Goal: Transaction & Acquisition: Subscribe to service/newsletter

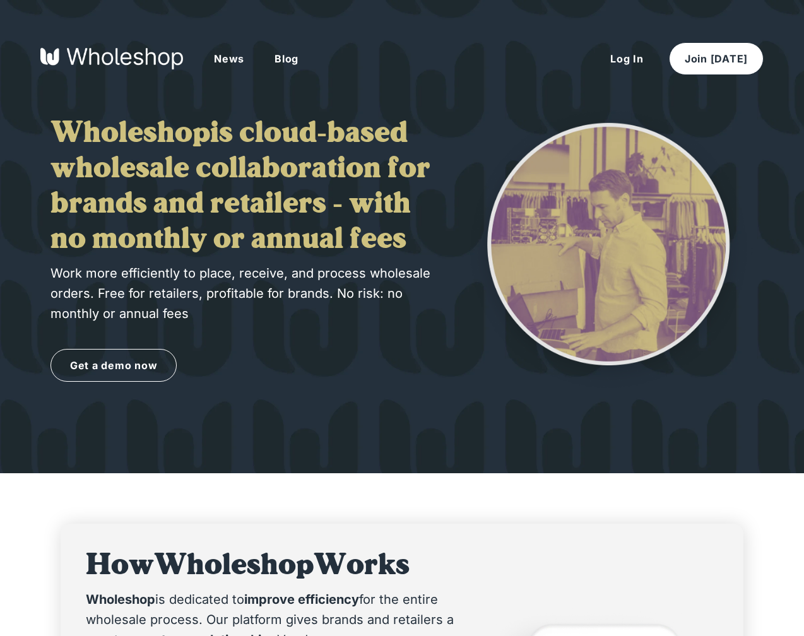
click at [629, 56] on button "Log In" at bounding box center [627, 59] width 64 height 32
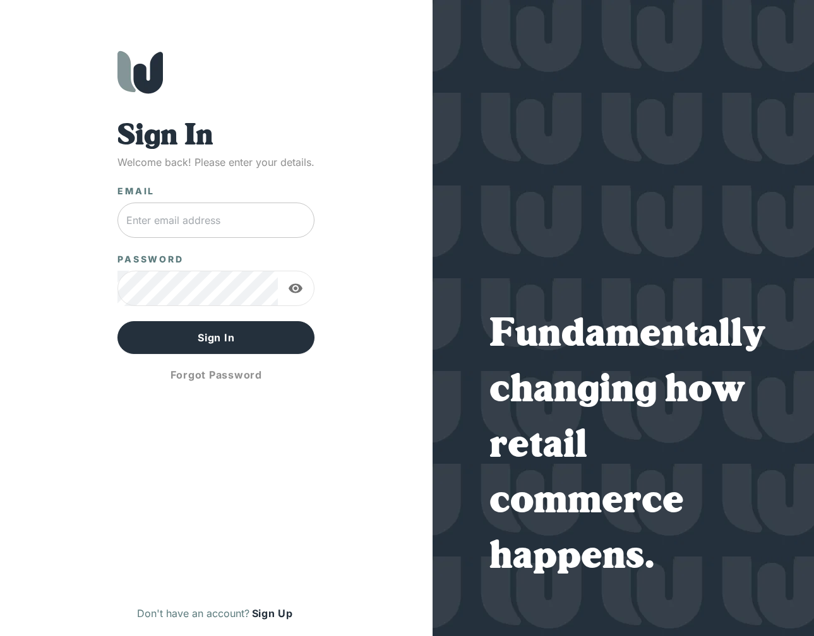
click at [232, 210] on input "text" at bounding box center [215, 220] width 197 height 35
type input "[EMAIL_ADDRESS][DOMAIN_NAME]"
click at [294, 292] on icon "button" at bounding box center [295, 288] width 14 height 9
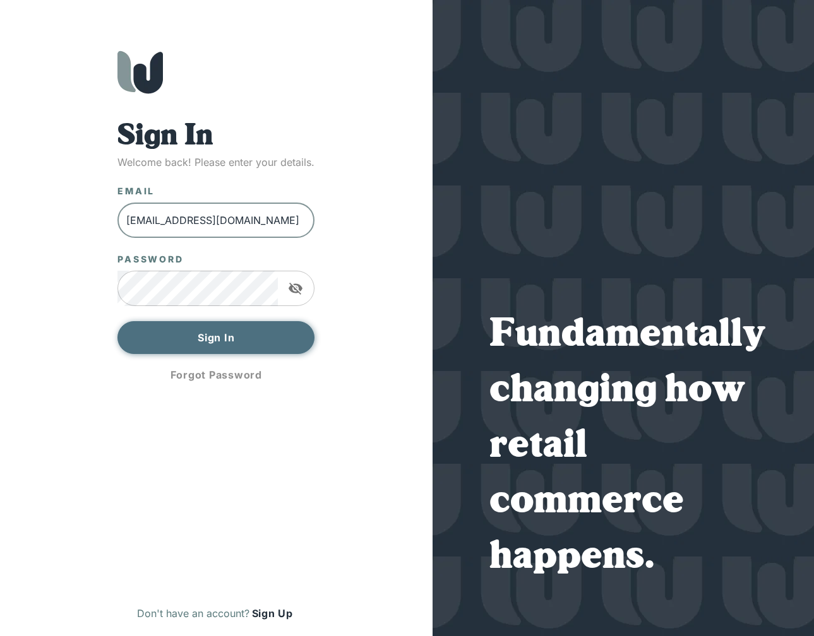
click at [232, 341] on button "Sign In" at bounding box center [215, 337] width 197 height 33
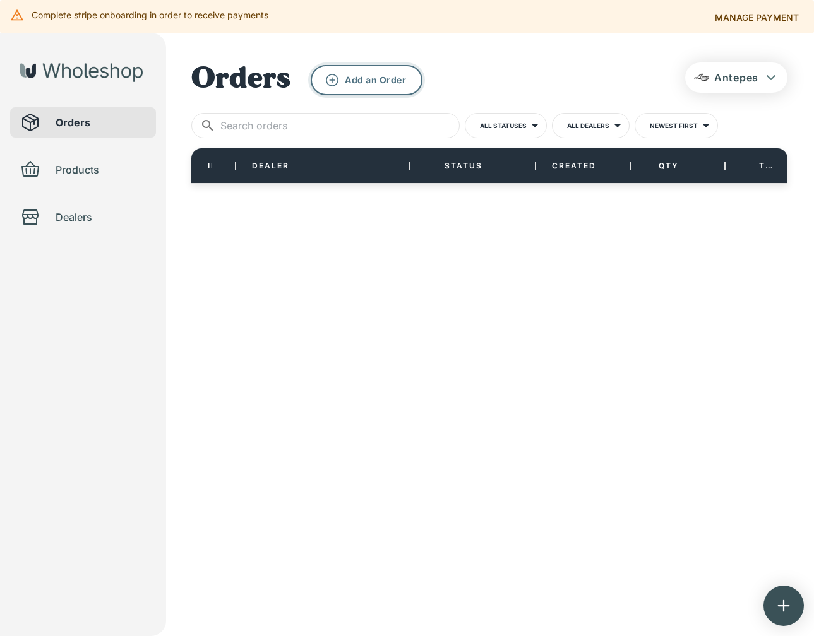
click at [331, 79] on icon "button" at bounding box center [332, 80] width 13 height 13
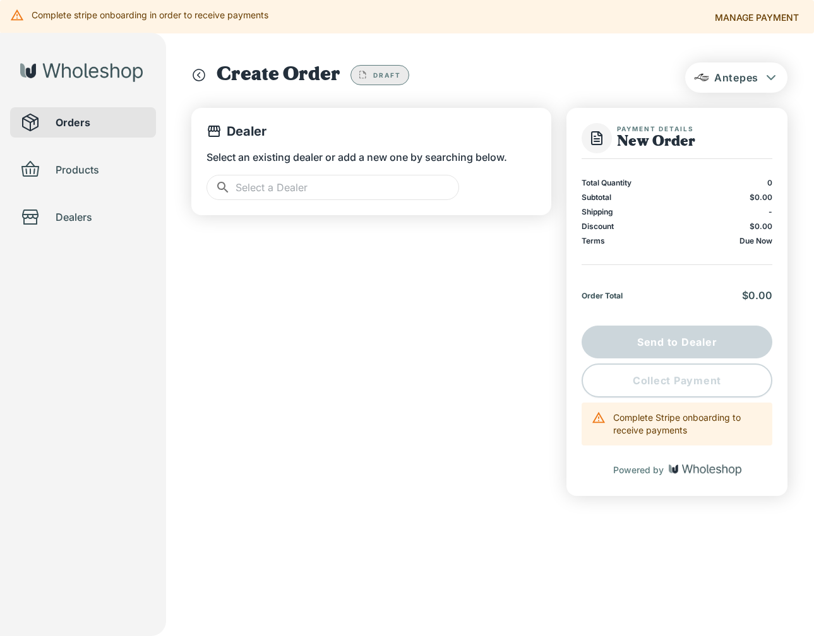
click at [333, 188] on input "text" at bounding box center [346, 187] width 223 height 25
click at [284, 218] on p "Select a Dealer" at bounding box center [288, 223] width 74 height 14
click at [322, 300] on div "Dealer Select an existing dealer or add a new one by searching below. ​ ​" at bounding box center [371, 302] width 360 height 388
click at [477, 329] on div "Dealer Select an existing dealer or add a new one by searching below. ​ ​" at bounding box center [371, 302] width 360 height 388
click at [372, 191] on input "text" at bounding box center [346, 187] width 223 height 25
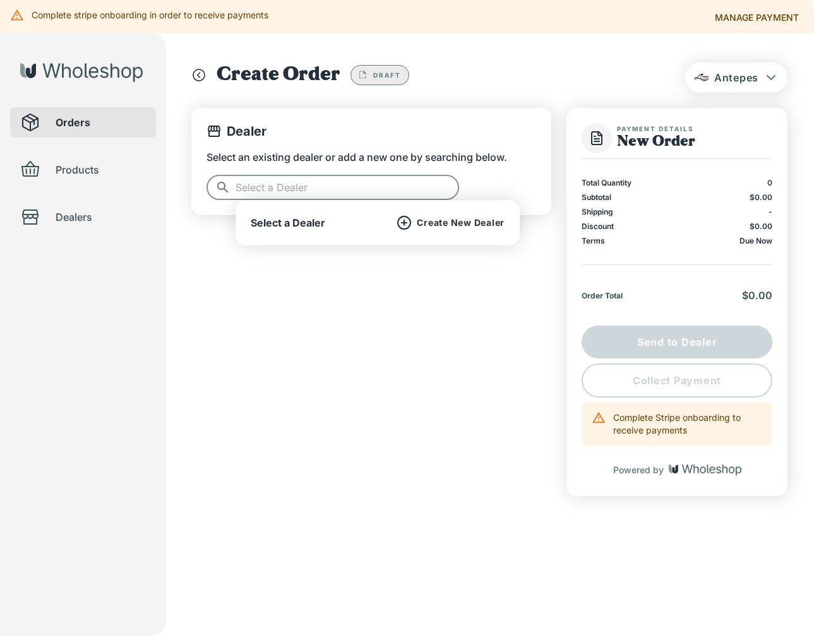
click at [453, 219] on p "Create New Dealer" at bounding box center [461, 222] width 88 height 11
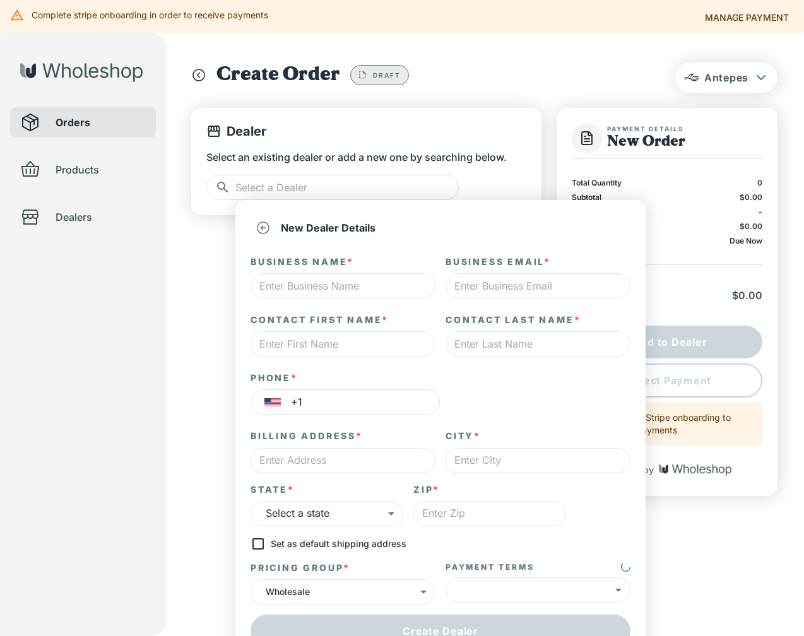
type input "*"
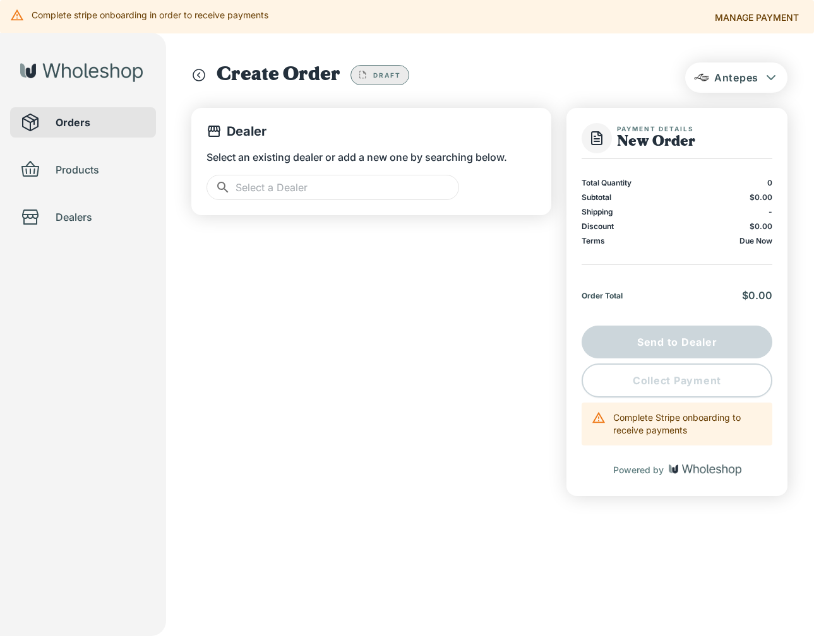
click at [205, 266] on div "Dealer Select an existing dealer or add a new one by searching below. ​ ​" at bounding box center [371, 302] width 360 height 388
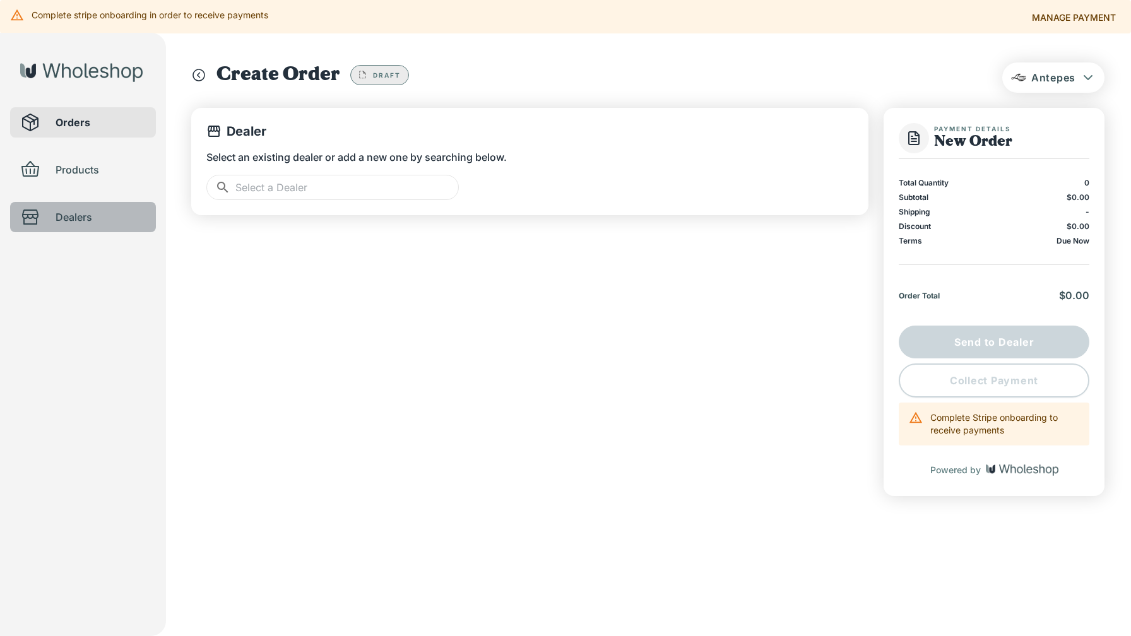
click at [99, 217] on span "Dealers" at bounding box center [101, 217] width 90 height 15
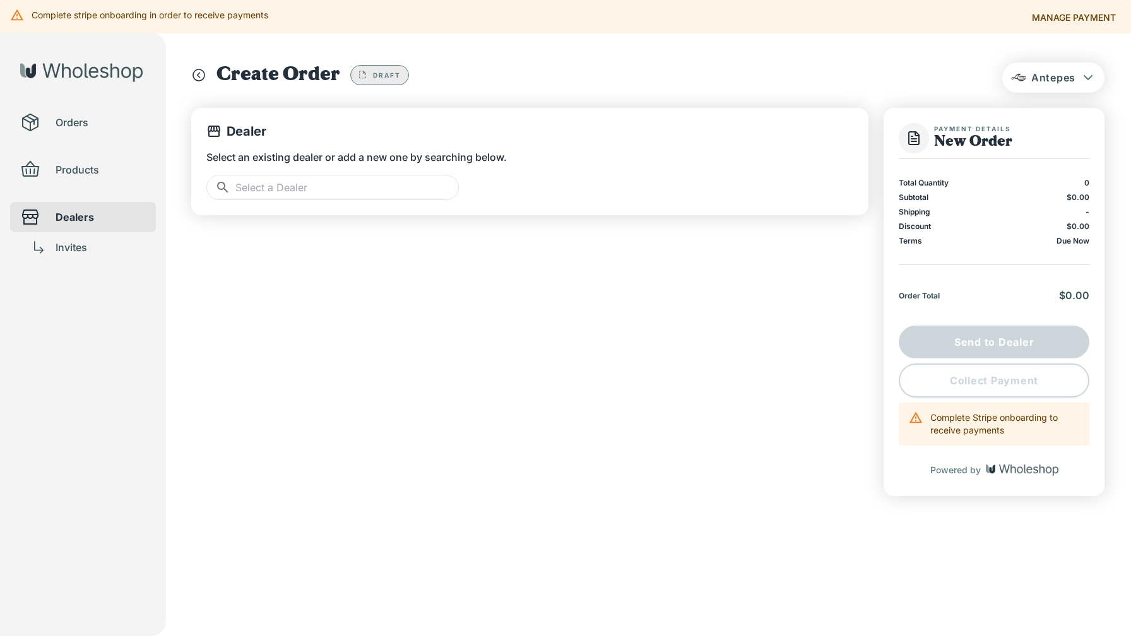
click at [73, 248] on span "Invites" at bounding box center [101, 247] width 90 height 15
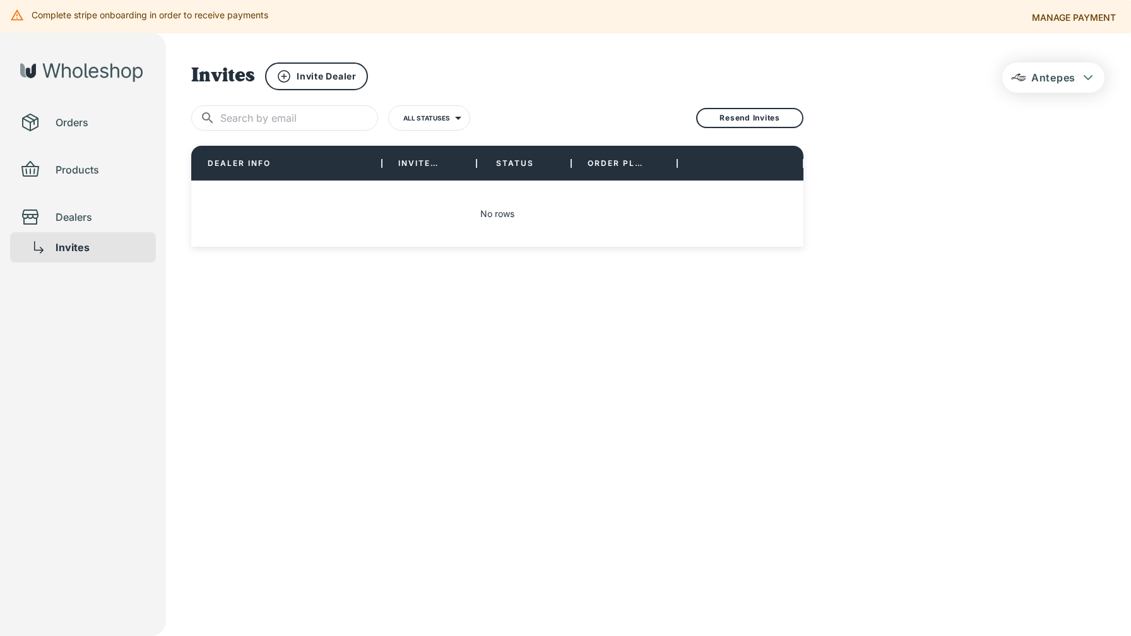
click at [73, 216] on span "Dealers" at bounding box center [101, 217] width 90 height 15
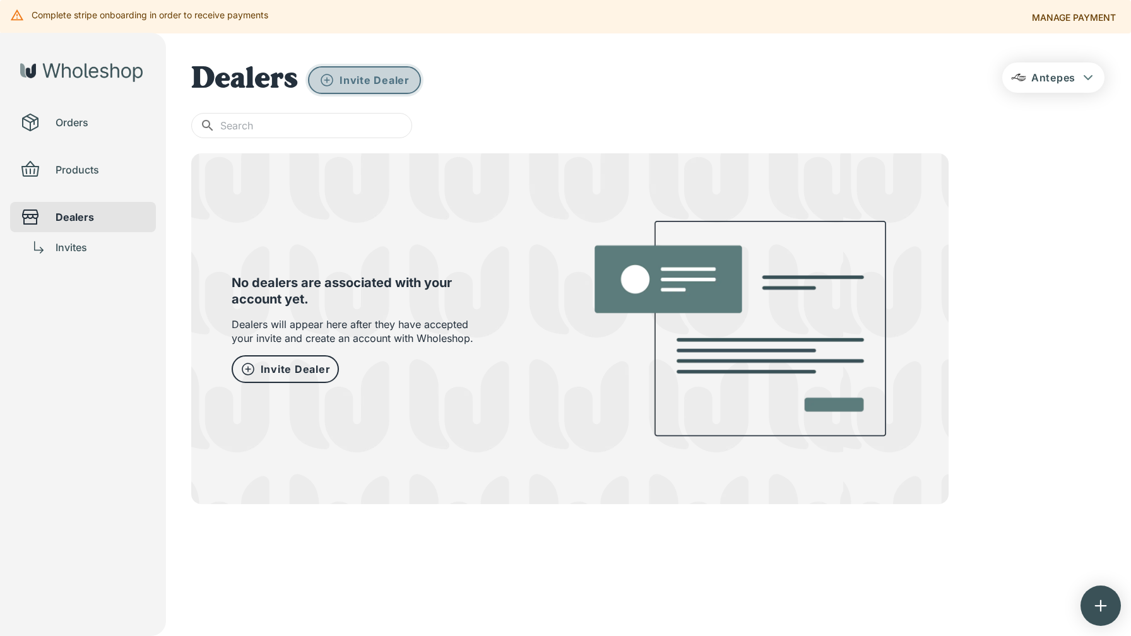
click at [373, 79] on p "Invite Dealer" at bounding box center [375, 80] width 70 height 14
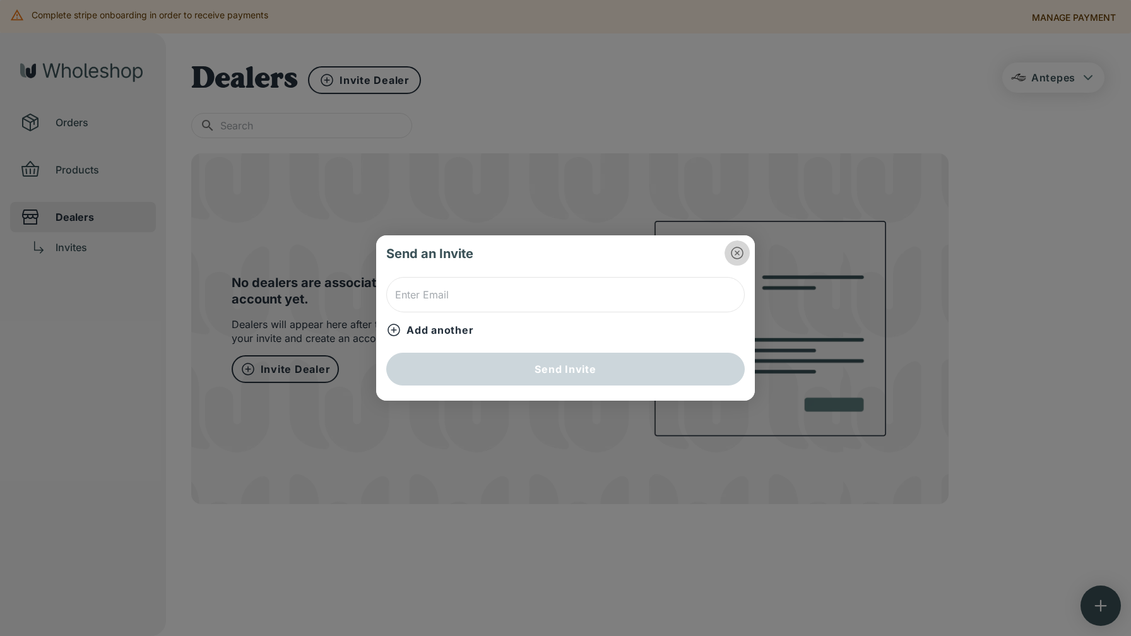
click at [735, 251] on icon "button" at bounding box center [737, 253] width 13 height 13
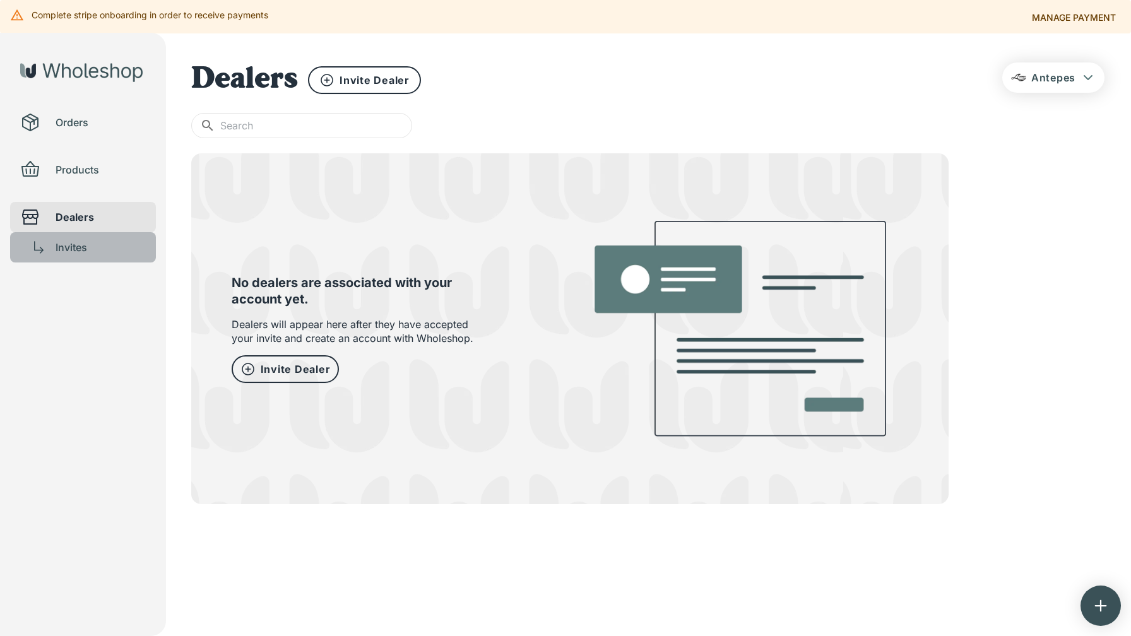
click at [81, 247] on span "Invites" at bounding box center [101, 247] width 90 height 15
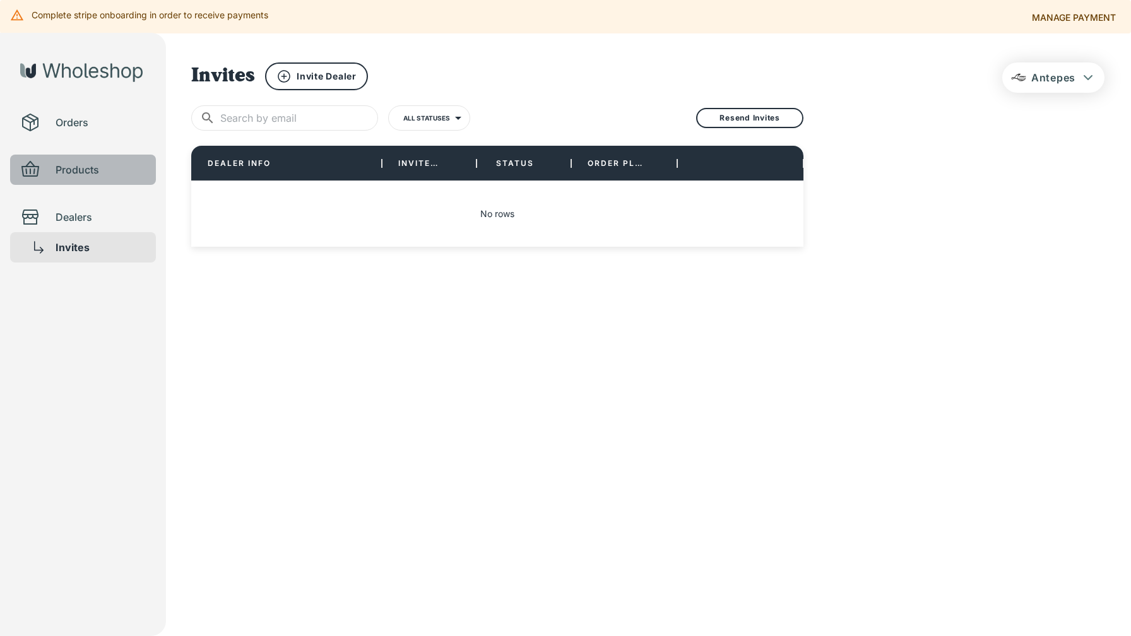
click at [77, 165] on span "Products" at bounding box center [101, 169] width 90 height 15
click at [78, 174] on span "Products" at bounding box center [101, 169] width 90 height 15
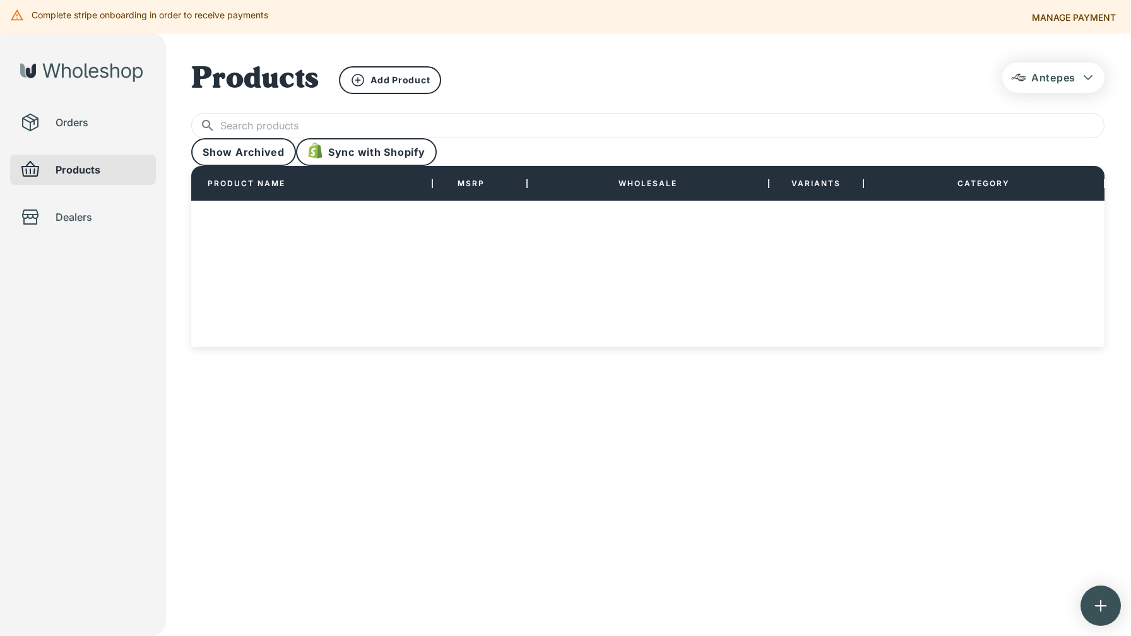
click at [80, 128] on span "Orders" at bounding box center [101, 122] width 90 height 15
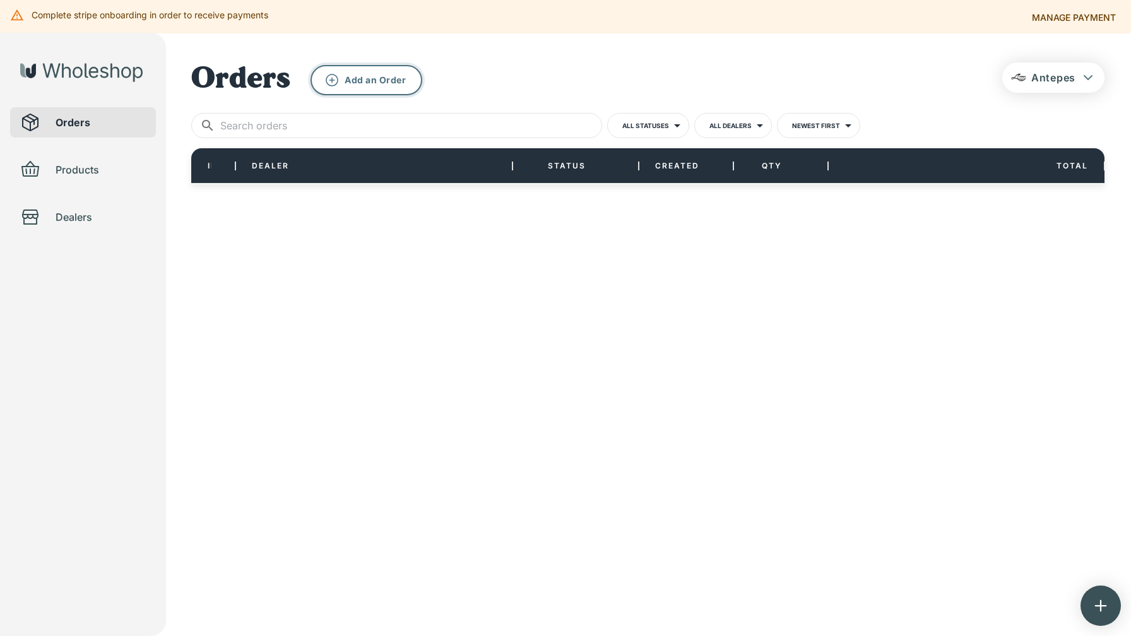
click at [393, 80] on button "Add an Order" at bounding box center [367, 80] width 112 height 30
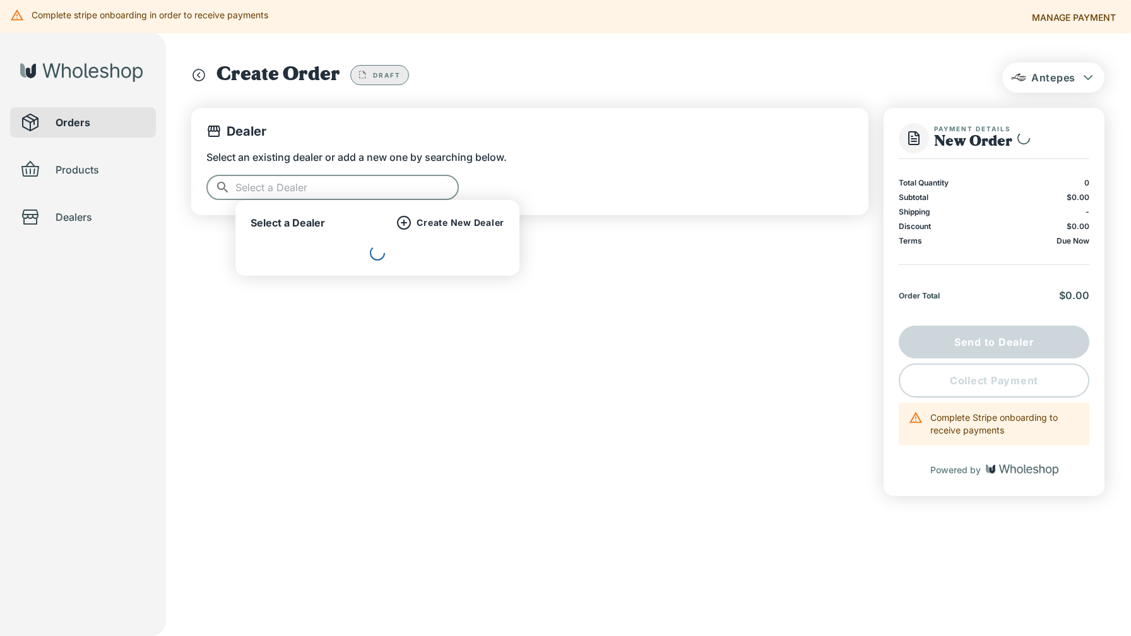
click at [397, 193] on input "text" at bounding box center [346, 187] width 223 height 25
click at [451, 223] on p "Create New Dealer" at bounding box center [461, 222] width 88 height 11
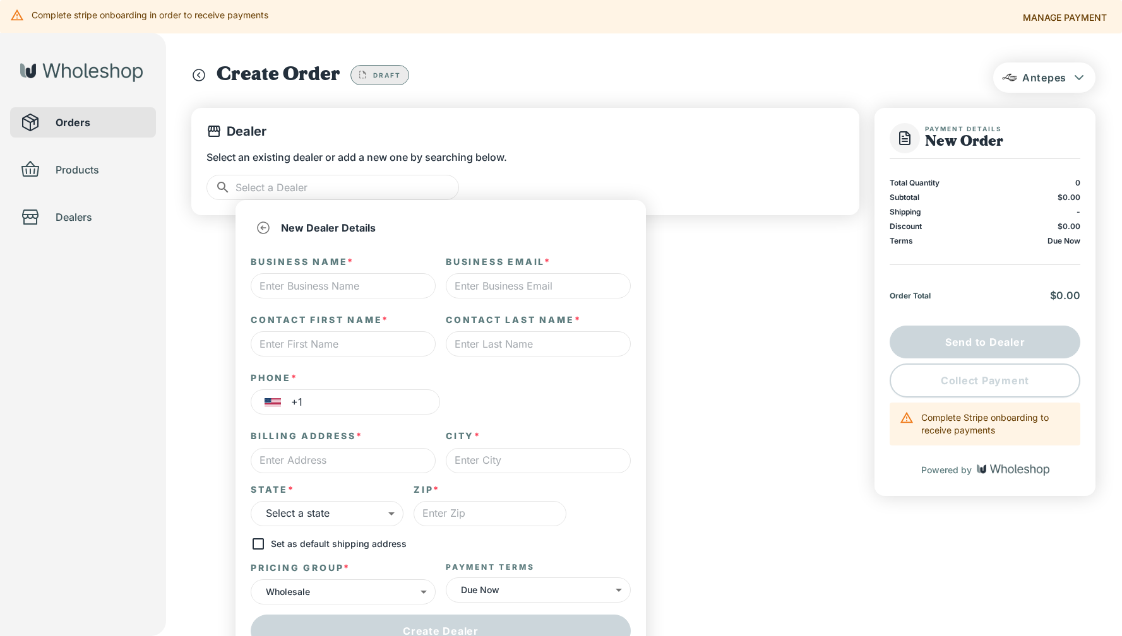
scroll to position [27, 0]
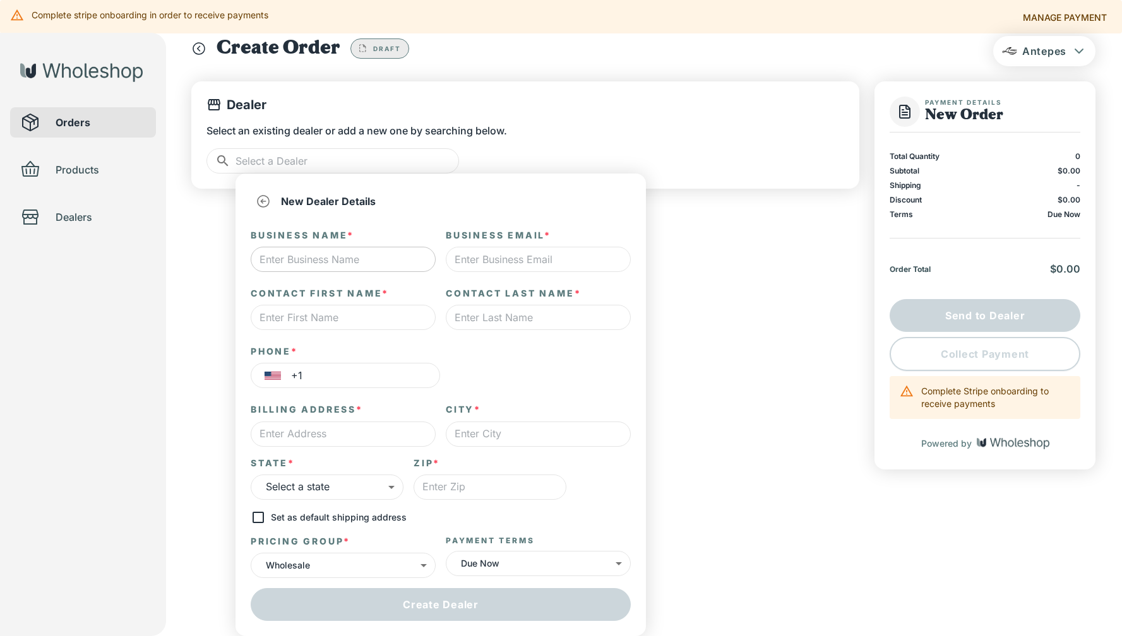
click at [360, 258] on input "text" at bounding box center [343, 259] width 185 height 25
type input "Arlington Foot and Ankle"
paste input "[EMAIL_ADDRESS][DOMAIN_NAME]"
type input "[EMAIL_ADDRESS][DOMAIN_NAME]"
click at [322, 318] on input "text" at bounding box center [343, 317] width 185 height 25
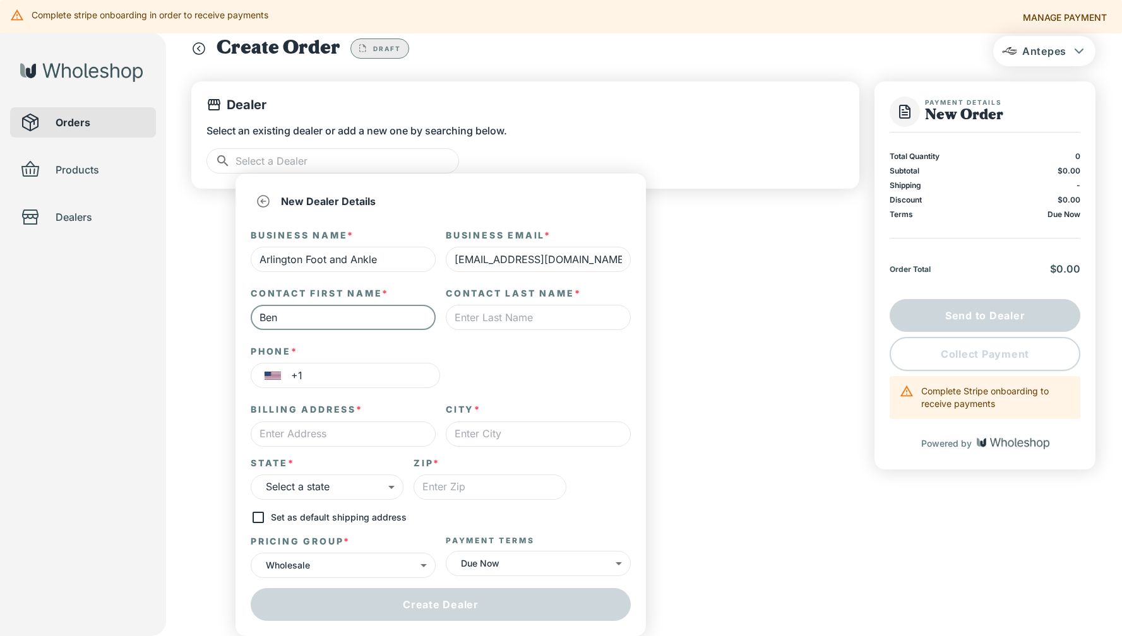
type input "[PERSON_NAME]"
type input "Pearl"
click at [338, 375] on input "+1" at bounding box center [365, 375] width 149 height 25
paste input "[PHONE_NUMBER]"
type input "[PHONE_NUMBER]"
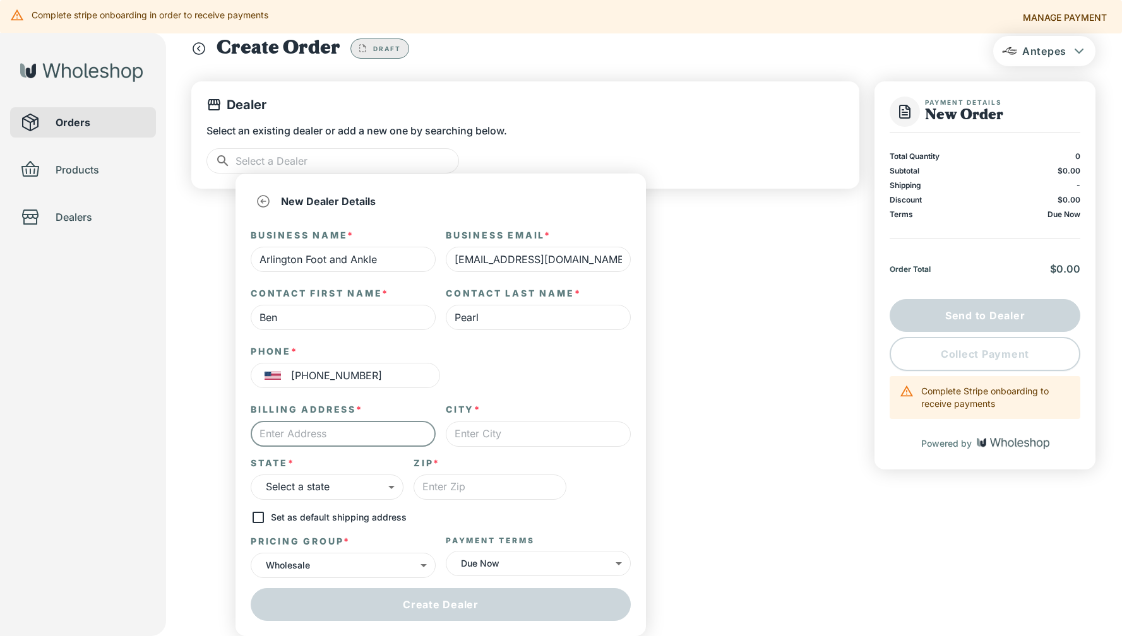
click at [357, 435] on input "text" at bounding box center [343, 434] width 185 height 25
click at [293, 435] on input "text" at bounding box center [343, 434] width 185 height 25
paste input "[STREET_ADDRESS][PERSON_NAME][PERSON_NAME]"
type input "[STREET_ADDRESS][PERSON_NAME][PERSON_NAME]"
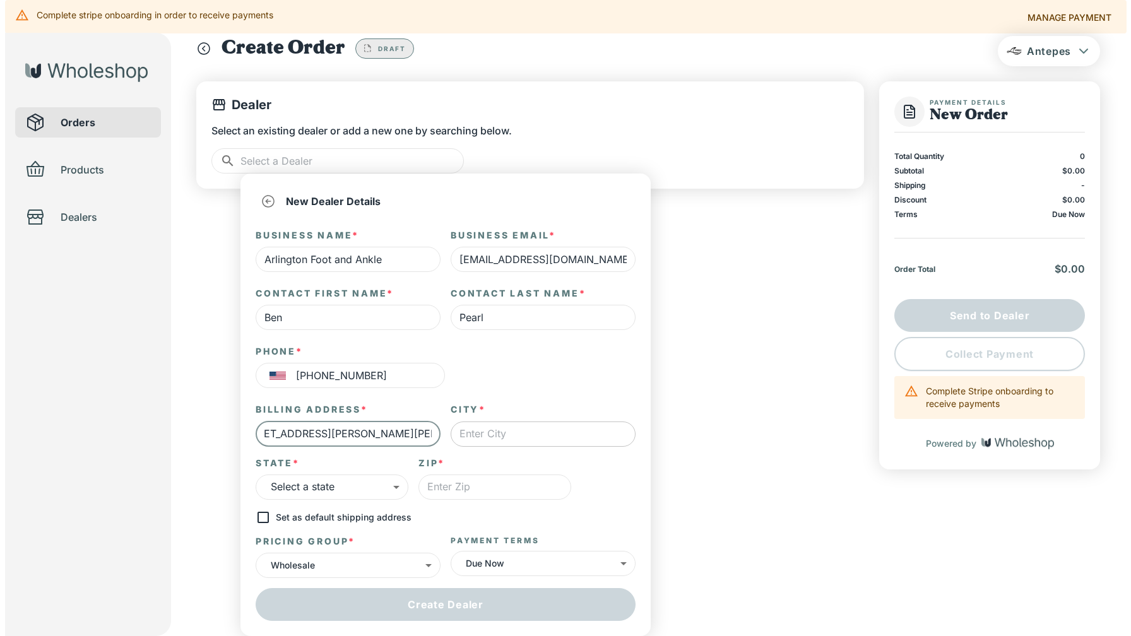
scroll to position [0, 0]
click at [510, 436] on input "text" at bounding box center [538, 434] width 185 height 25
type input "[GEOGRAPHIC_DATA]"
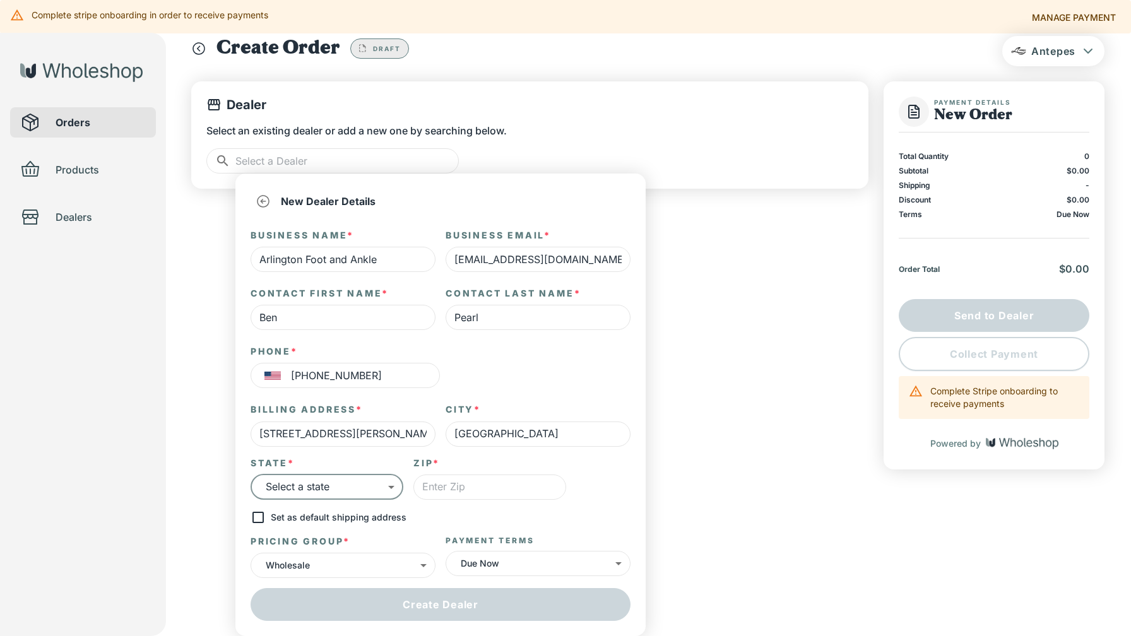
click at [386, 489] on body "Complete stripe onboarding in order to receive payments Manage payment Antepes …" at bounding box center [565, 291] width 1131 height 636
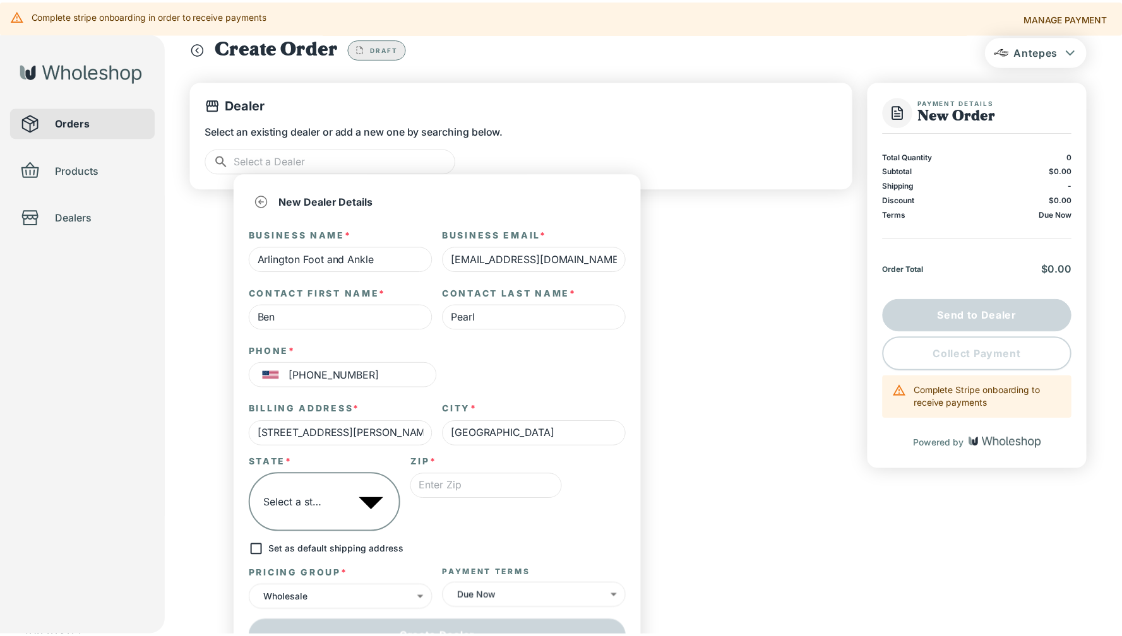
scroll to position [616, 0]
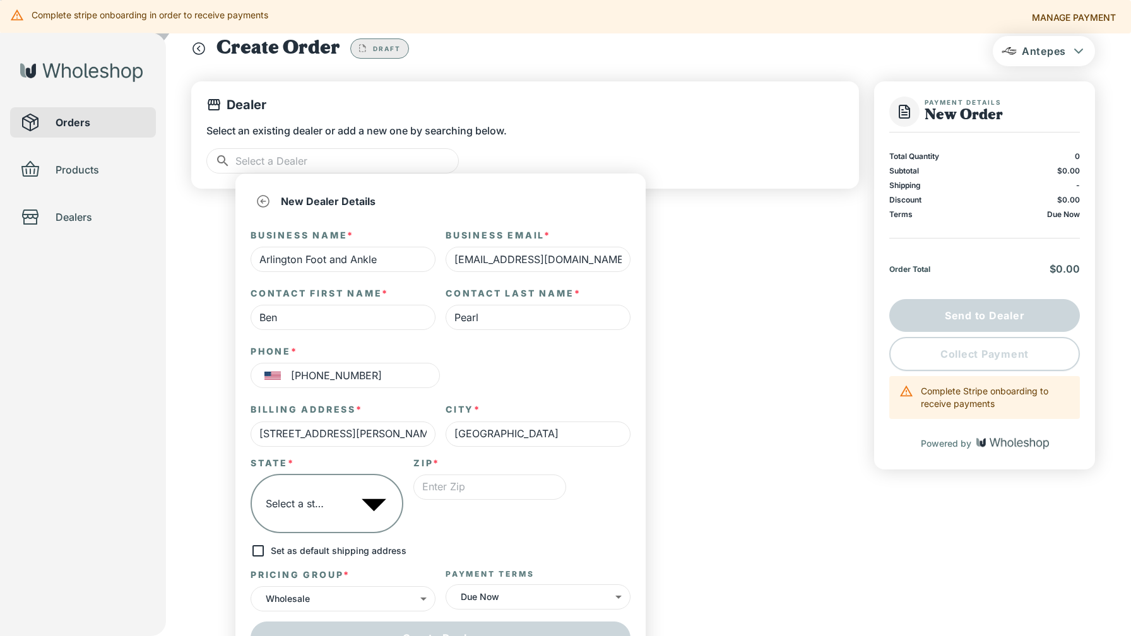
type input "**"
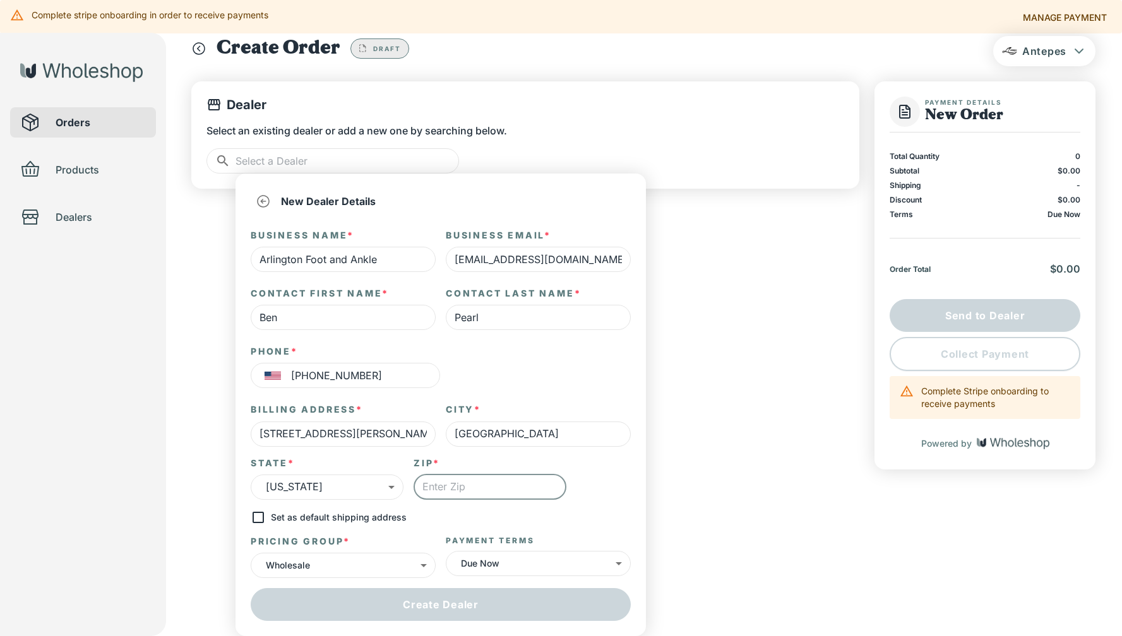
click at [516, 490] on input "text" at bounding box center [489, 487] width 153 height 25
paste input "22205"
type input "22205"
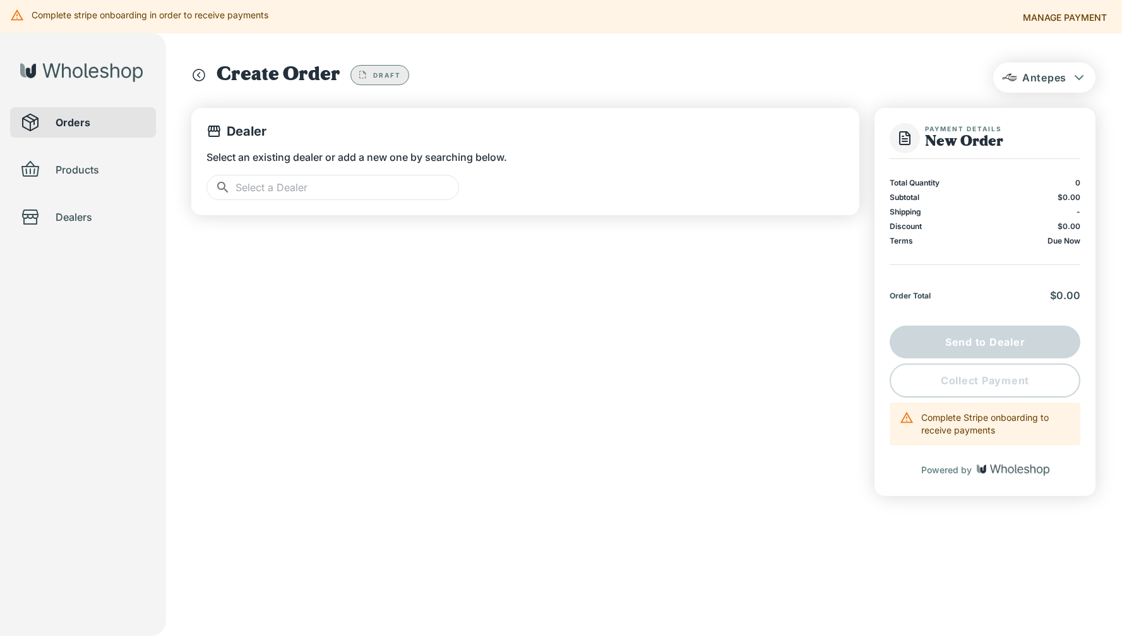
scroll to position [0, 0]
click at [689, 463] on div "Dealer Select an existing dealer or add a new one by searching below. ​ ​" at bounding box center [529, 302] width 677 height 388
drag, startPoint x: 424, startPoint y: 300, endPoint x: 407, endPoint y: 272, distance: 32.3
click at [424, 300] on div "Dealer Select an existing dealer or add a new one by searching below. ​ ​" at bounding box center [529, 302] width 677 height 388
click at [358, 186] on input "text" at bounding box center [346, 187] width 223 height 25
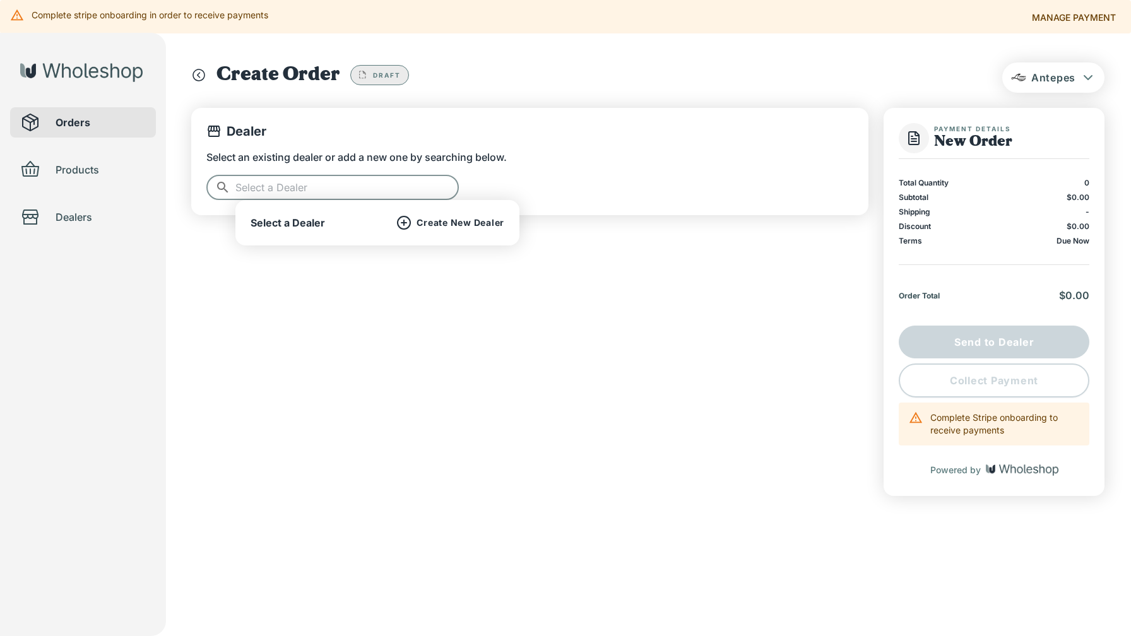
click at [448, 223] on p "Create New Dealer" at bounding box center [461, 222] width 88 height 11
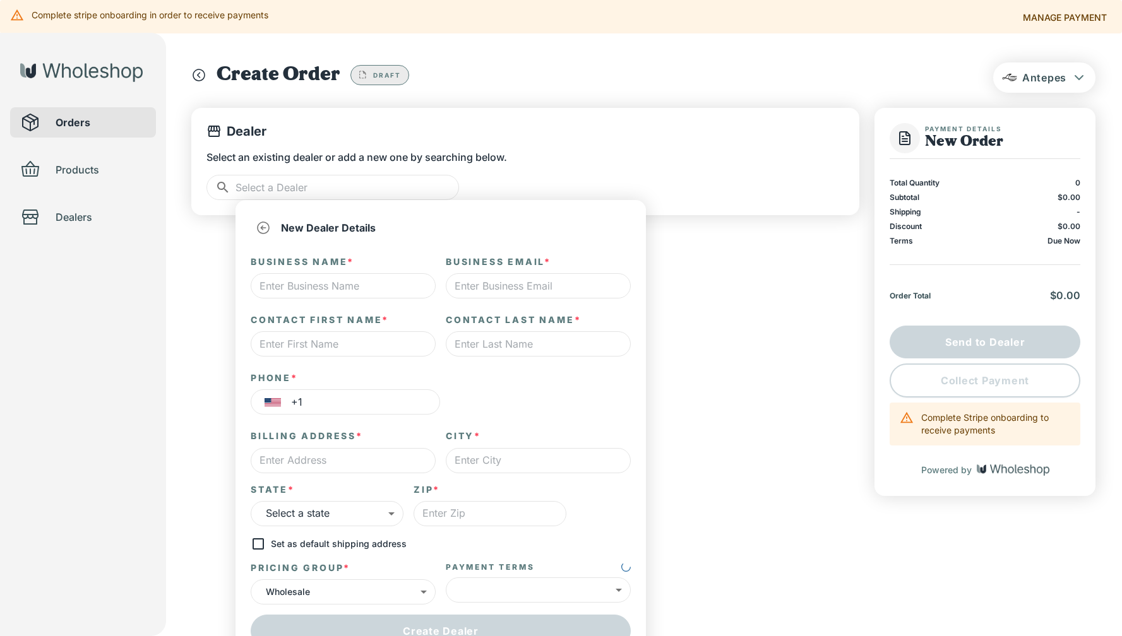
type input "*"
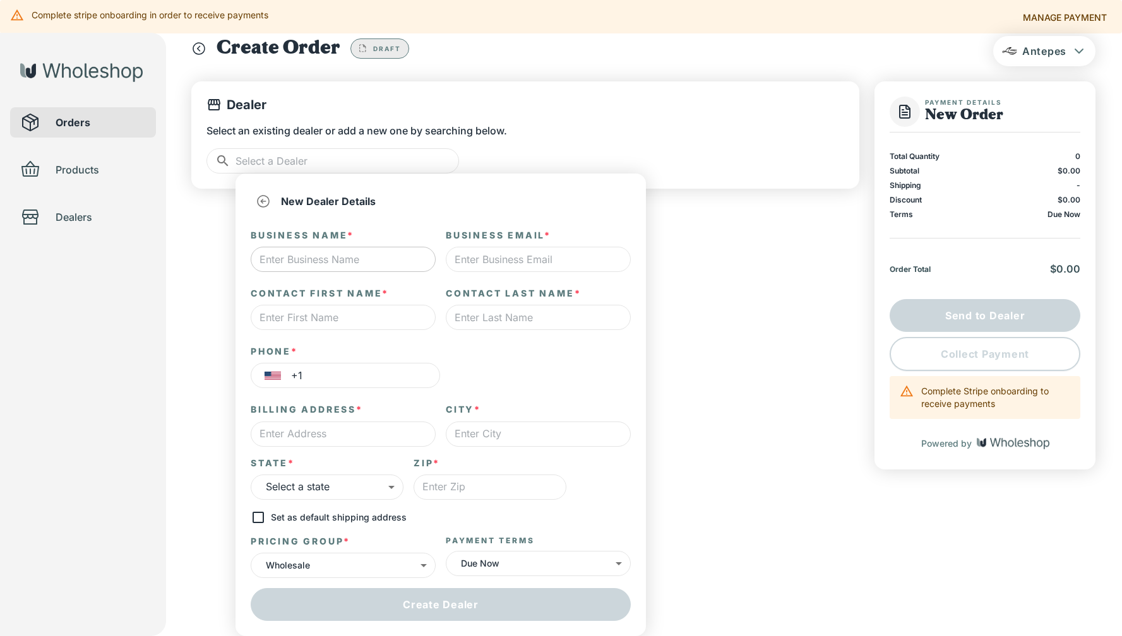
click at [304, 264] on input "text" at bounding box center [343, 259] width 185 height 25
click at [532, 497] on input "text" at bounding box center [489, 487] width 153 height 25
paste input "22205"
type input "22205"
click at [345, 489] on body "Complete stripe onboarding in order to receive payments Manage payment Antepes …" at bounding box center [561, 291] width 1122 height 636
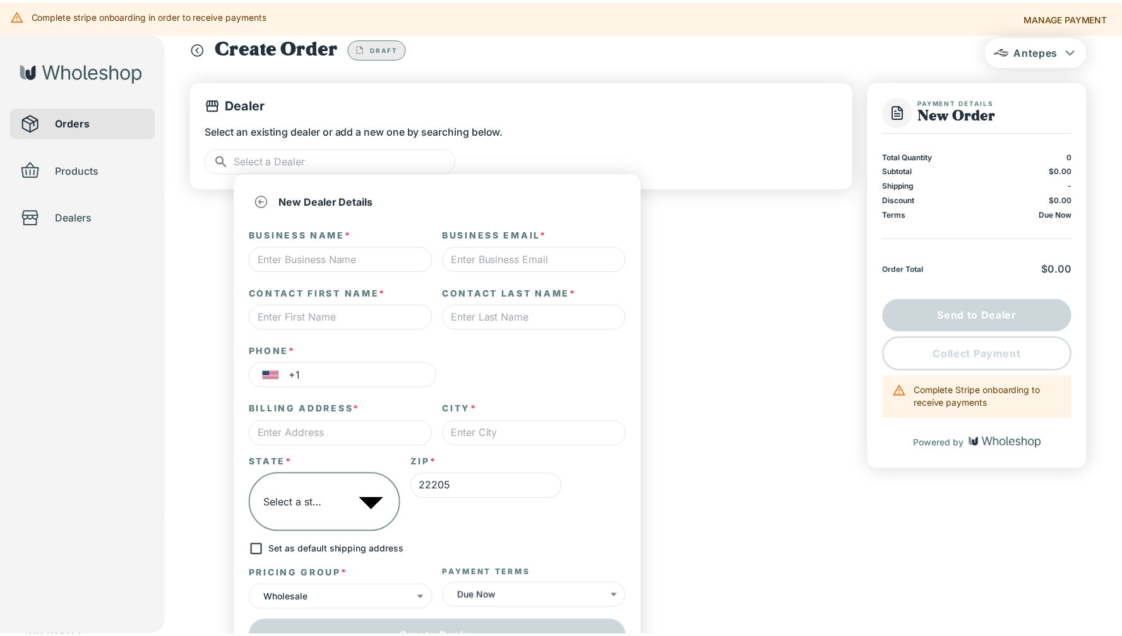
scroll to position [616, 0]
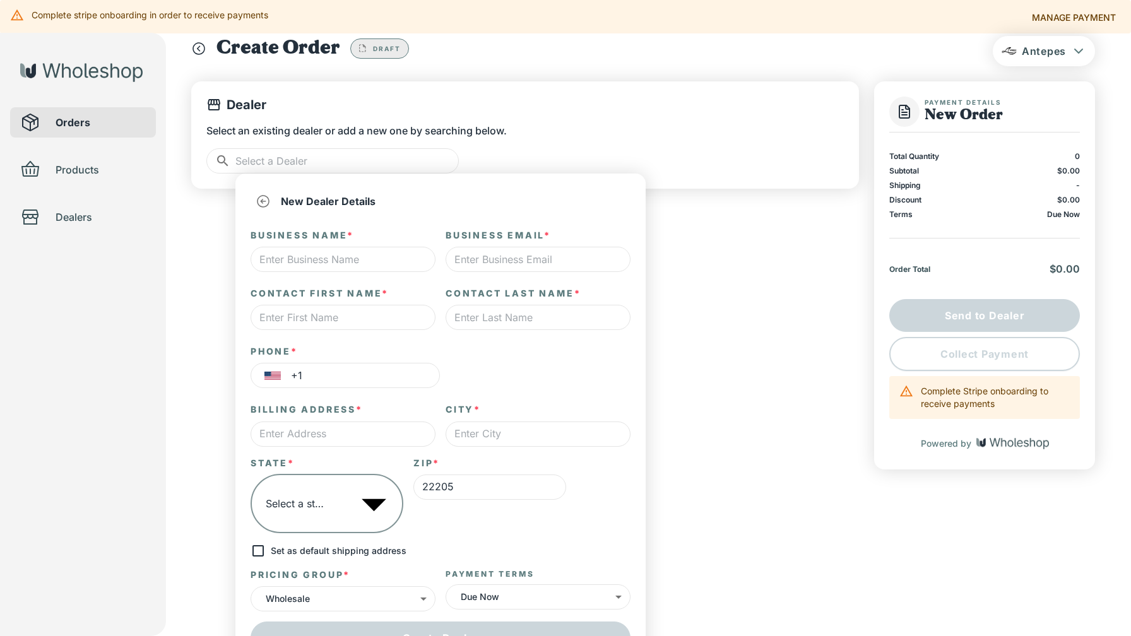
type input "**"
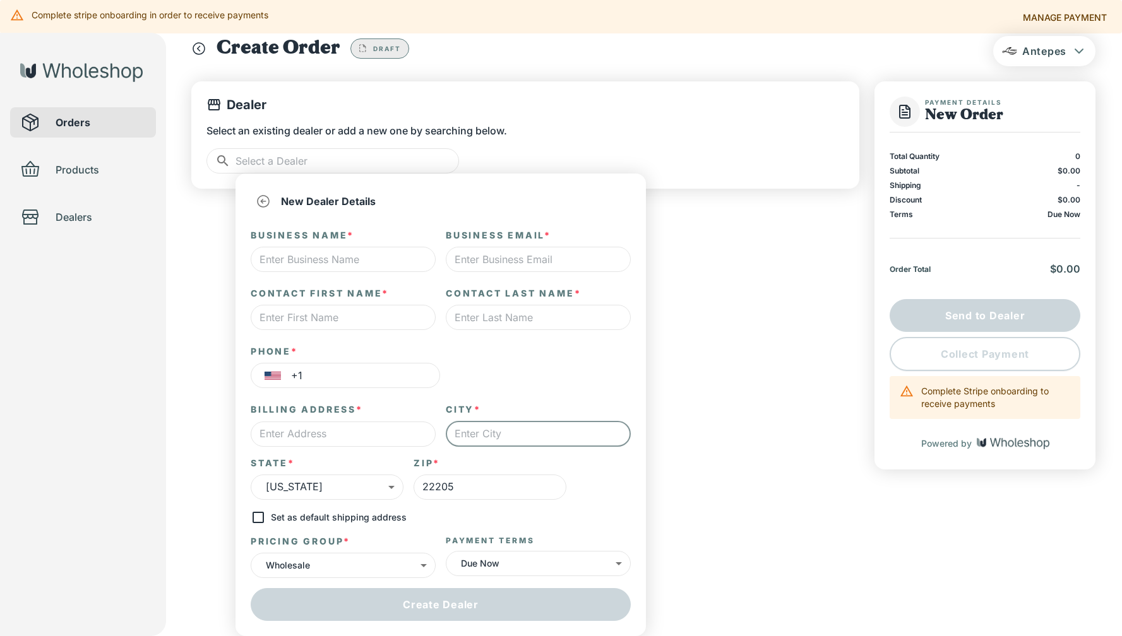
click at [485, 433] on input "text" at bounding box center [538, 434] width 185 height 25
type input "[GEOGRAPHIC_DATA]"
click at [399, 434] on input "text" at bounding box center [343, 434] width 185 height 25
click at [335, 441] on input "text" at bounding box center [343, 434] width 185 height 25
paste input "[STREET_ADDRESS][PERSON_NAME][PERSON_NAME]"
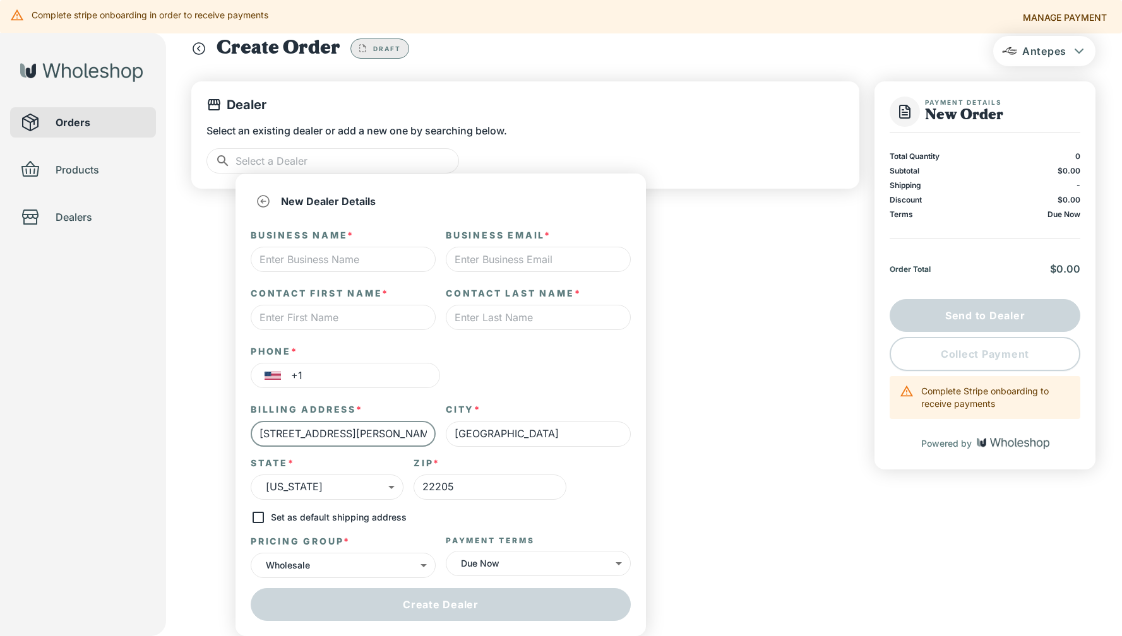
scroll to position [0, 30]
type input "[STREET_ADDRESS][PERSON_NAME][PERSON_NAME]"
click at [525, 318] on input "text" at bounding box center [538, 317] width 185 height 25
click at [505, 249] on input "text" at bounding box center [538, 259] width 185 height 25
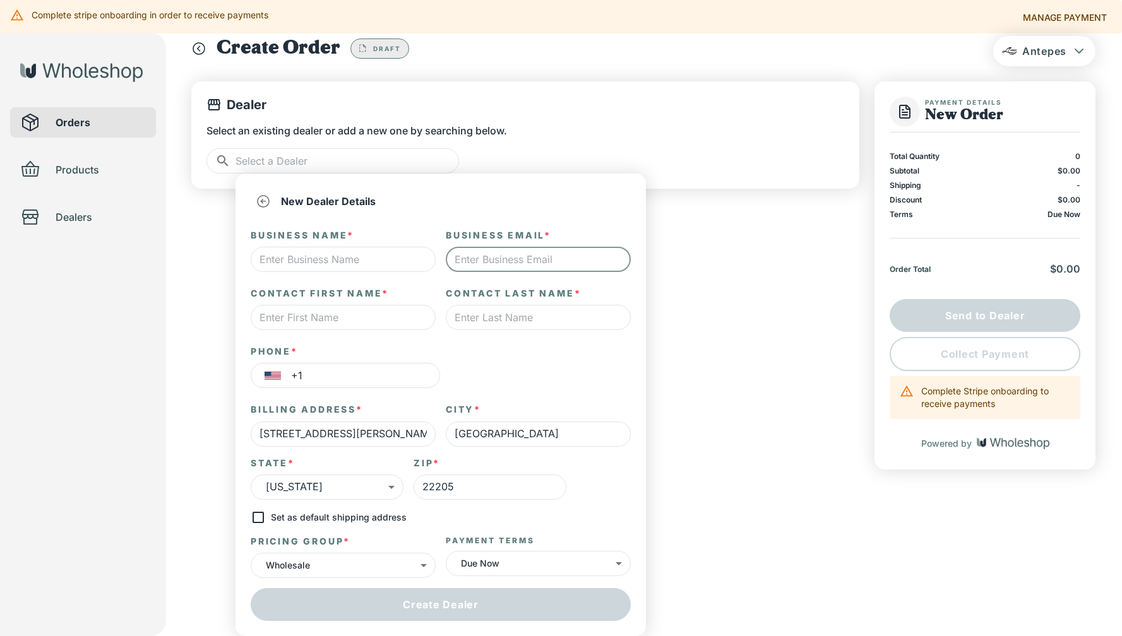
paste input "[EMAIL_ADDRESS][DOMAIN_NAME]"
type input "[EMAIL_ADDRESS][DOMAIN_NAME]"
click at [326, 259] on input "text" at bounding box center [343, 259] width 185 height 25
type input "A"
paste input "Arlington Foot and Ankle"
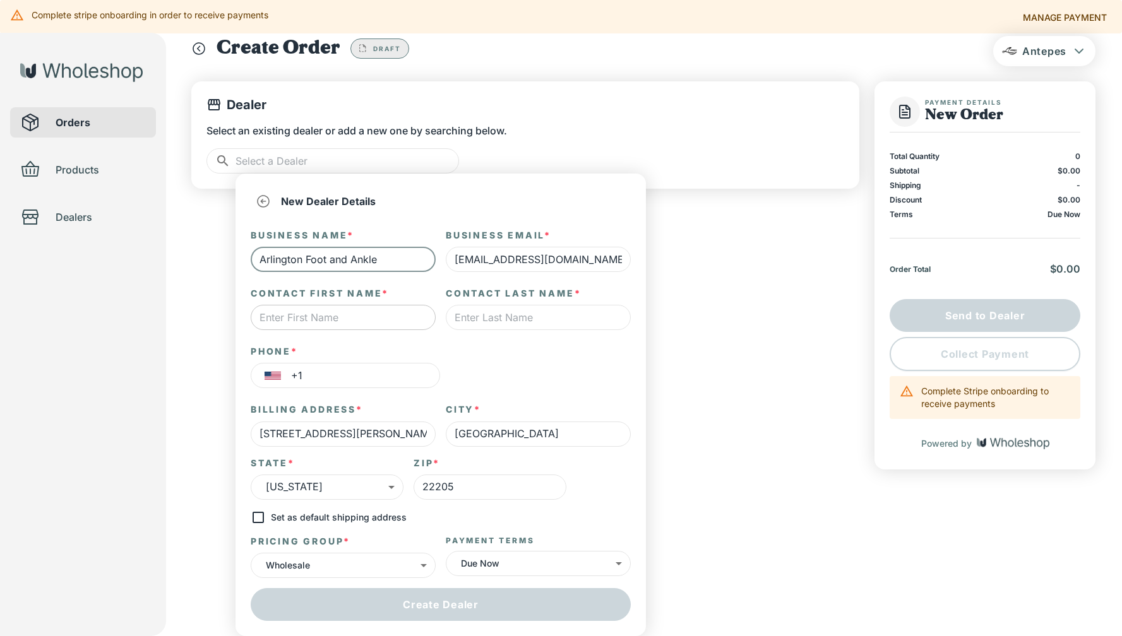
type input "Arlington Foot and Ankle"
click at [346, 319] on input "text" at bounding box center [343, 317] width 185 height 25
type input "[PERSON_NAME]"
type input "Pearl"
click at [364, 381] on input "+1" at bounding box center [365, 375] width 149 height 25
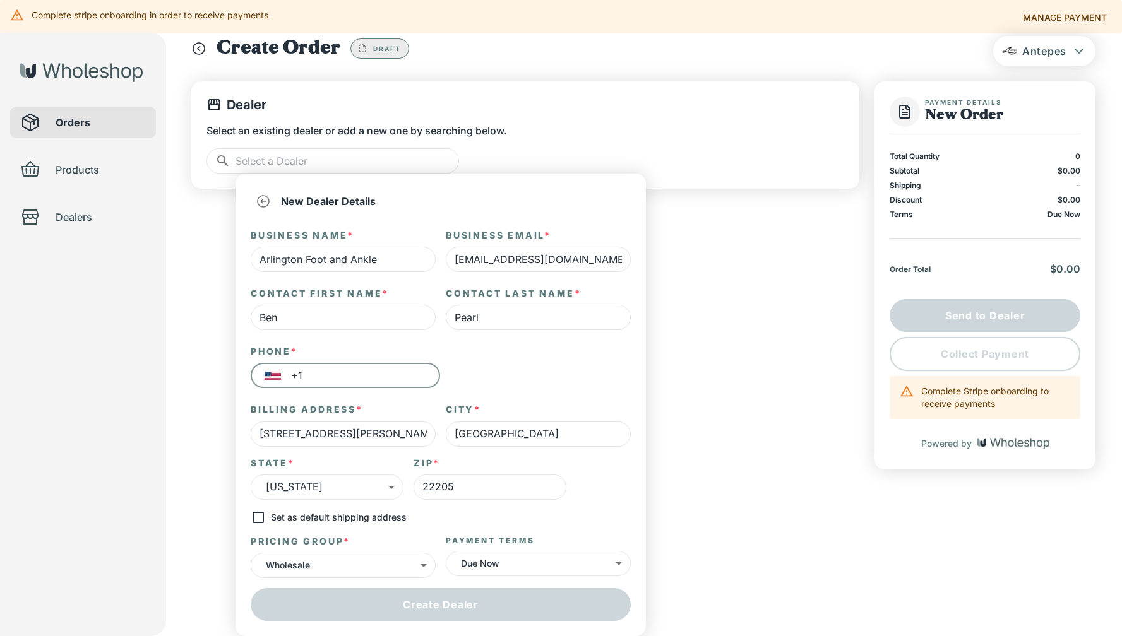
paste input "[PHONE_NUMBER]"
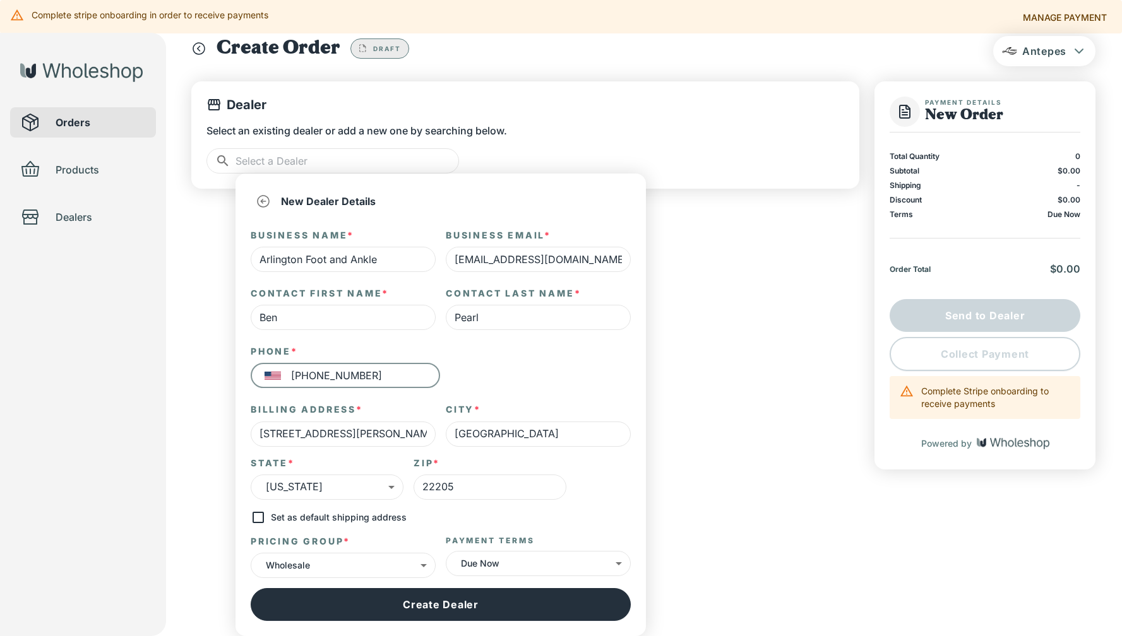
type input "[PHONE_NUMBER]"
click at [489, 364] on div "Phone * ​ +1 703 516 9408 ​" at bounding box center [441, 366] width 380 height 43
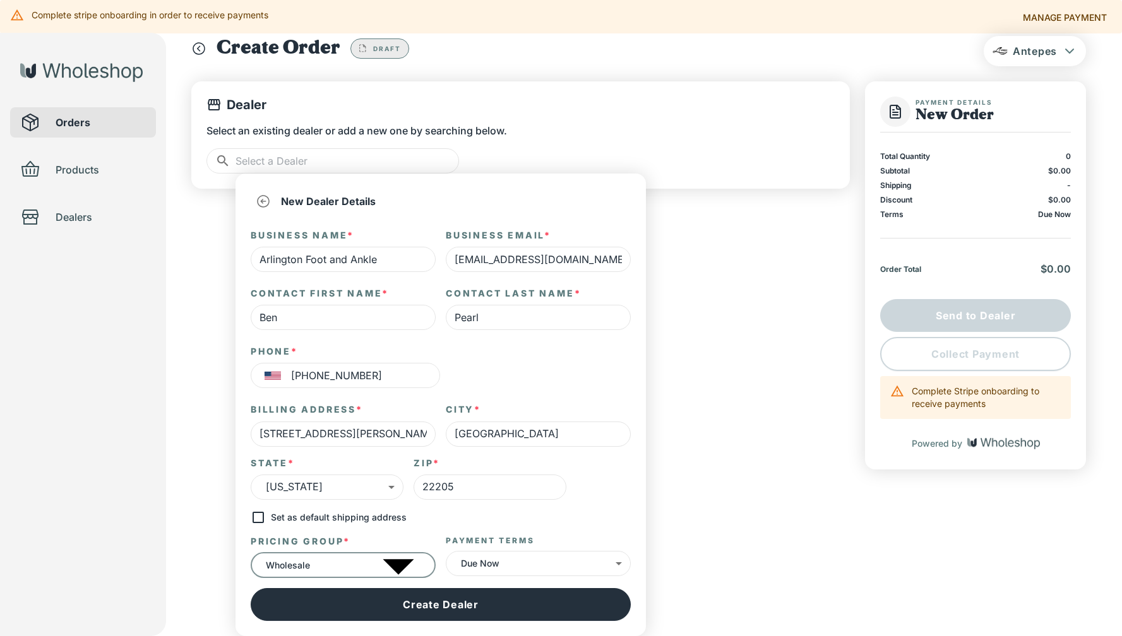
click at [408, 566] on body "Complete stripe onboarding in order to receive payments Manage payment Antepes …" at bounding box center [561, 291] width 1122 height 636
click at [336, 568] on li "Wholesale" at bounding box center [573, 561] width 1096 height 14
click at [523, 565] on body "Complete stripe onboarding in order to receive payments Manage payment Antepes …" at bounding box center [565, 341] width 1131 height 736
click at [434, 533] on div at bounding box center [565, 318] width 1131 height 636
click at [518, 566] on body "Complete stripe onboarding in order to receive payments Manage payment Antepes …" at bounding box center [565, 341] width 1131 height 736
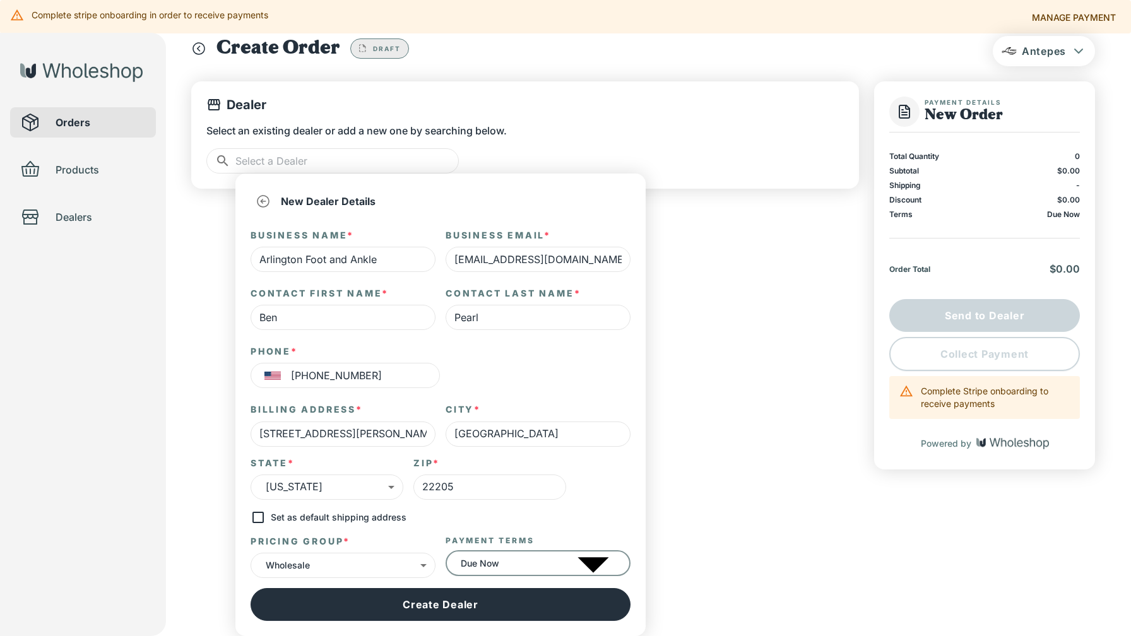
click at [432, 532] on div at bounding box center [565, 318] width 1131 height 636
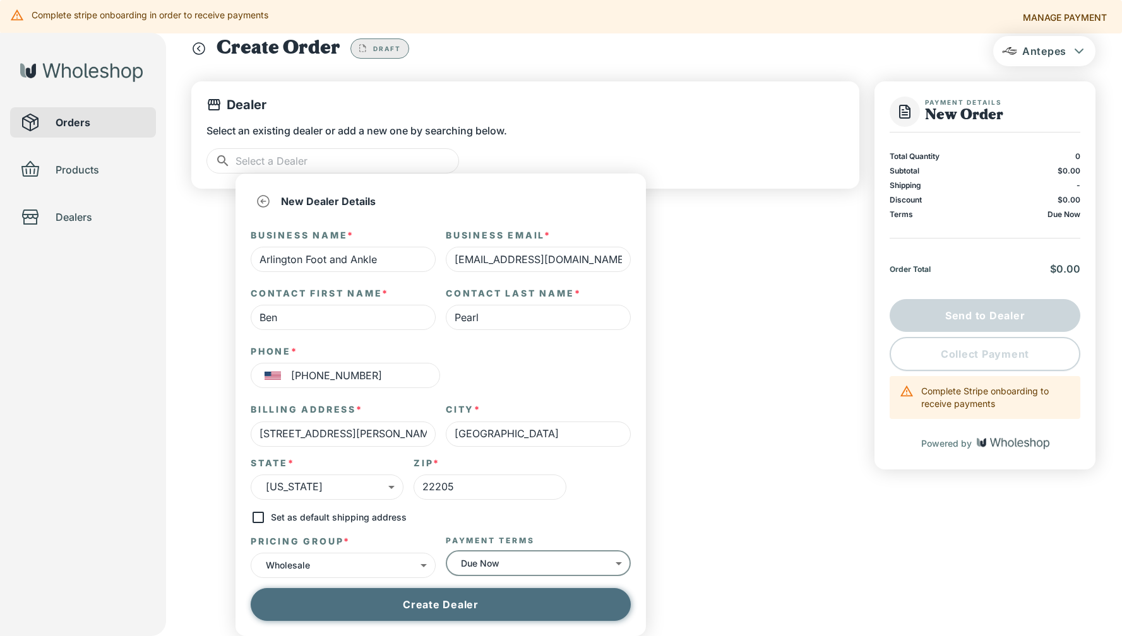
click at [442, 610] on button "Create Dealer" at bounding box center [441, 604] width 380 height 33
click at [424, 604] on button "Create Dealer" at bounding box center [441, 604] width 380 height 33
click at [430, 603] on button "Create Dealer" at bounding box center [441, 604] width 380 height 33
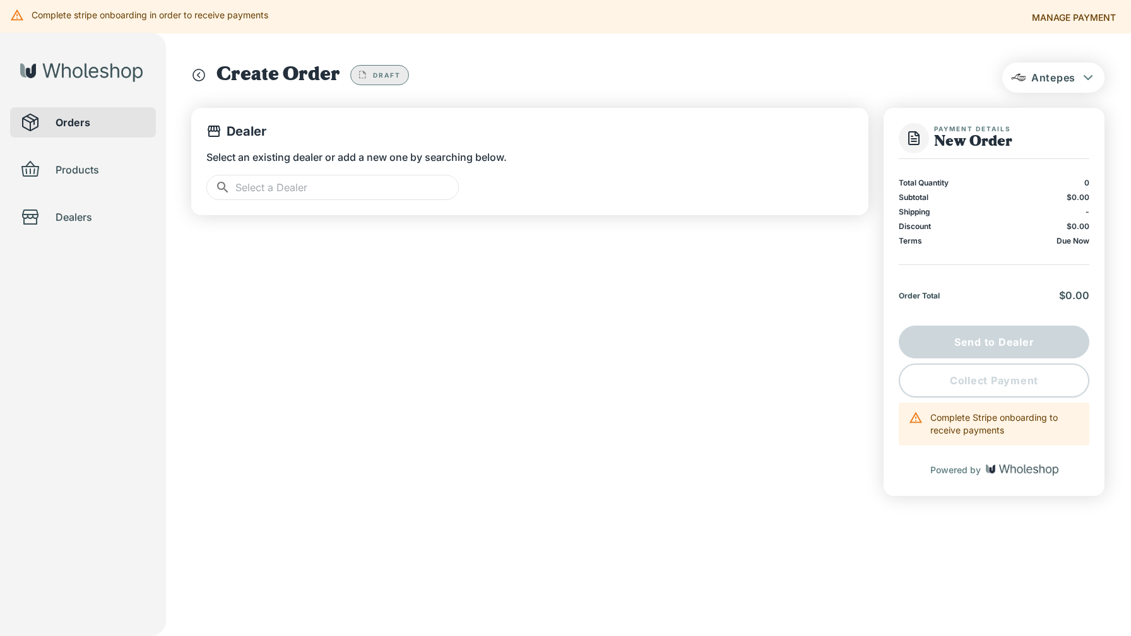
click at [14, 575] on icon at bounding box center [7, 568] width 14 height 14
click at [28, 629] on icon "Close" at bounding box center [21, 635] width 13 height 13
click at [989, 428] on div "Complete Stripe onboarding to receive payments" at bounding box center [1004, 423] width 149 height 35
click at [916, 418] on icon at bounding box center [916, 418] width 14 height 14
click at [1033, 413] on div "Complete Stripe onboarding to receive payments" at bounding box center [1004, 423] width 149 height 35
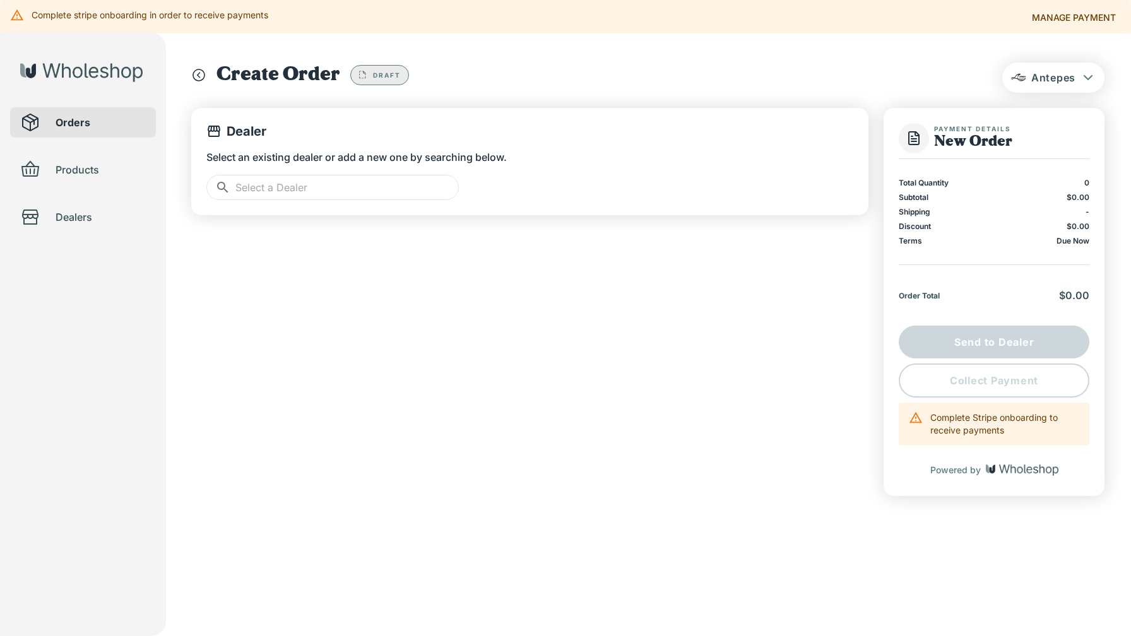
click at [52, 76] on img at bounding box center [81, 72] width 122 height 19
drag, startPoint x: 61, startPoint y: 71, endPoint x: 568, endPoint y: 84, distance: 507.7
click at [61, 71] on img at bounding box center [81, 72] width 122 height 19
click at [1038, 69] on button "Antepes" at bounding box center [1053, 77] width 102 height 30
click at [1042, 175] on li "Settings" at bounding box center [1053, 169] width 129 height 23
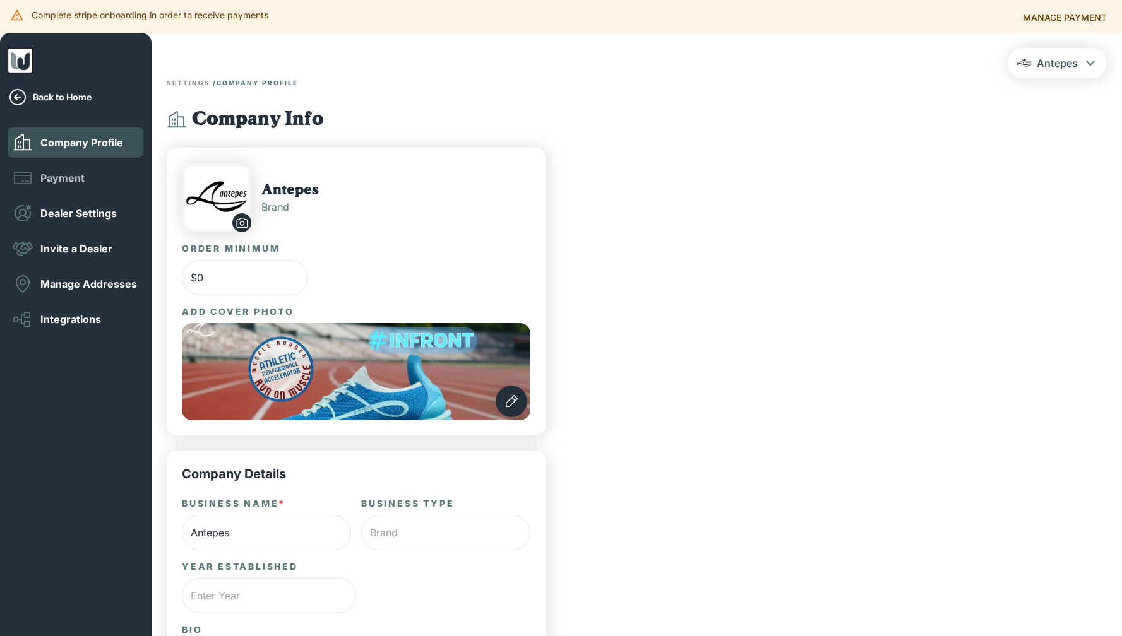
click at [61, 180] on p "Payment" at bounding box center [62, 178] width 44 height 14
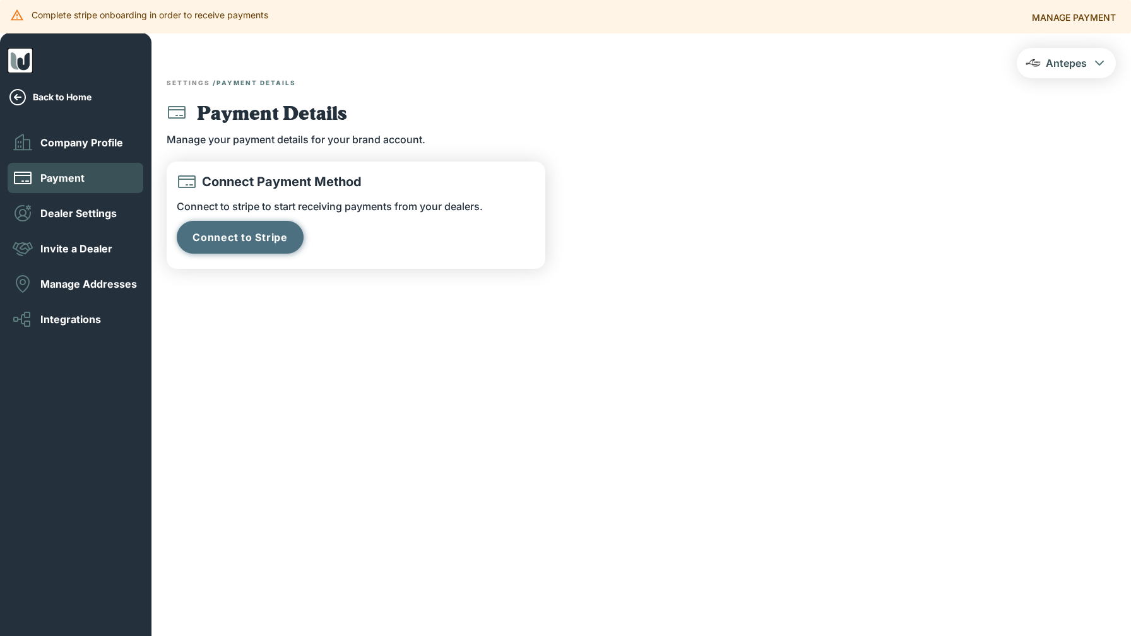
click at [240, 236] on button "Connect to Stripe" at bounding box center [240, 237] width 127 height 33
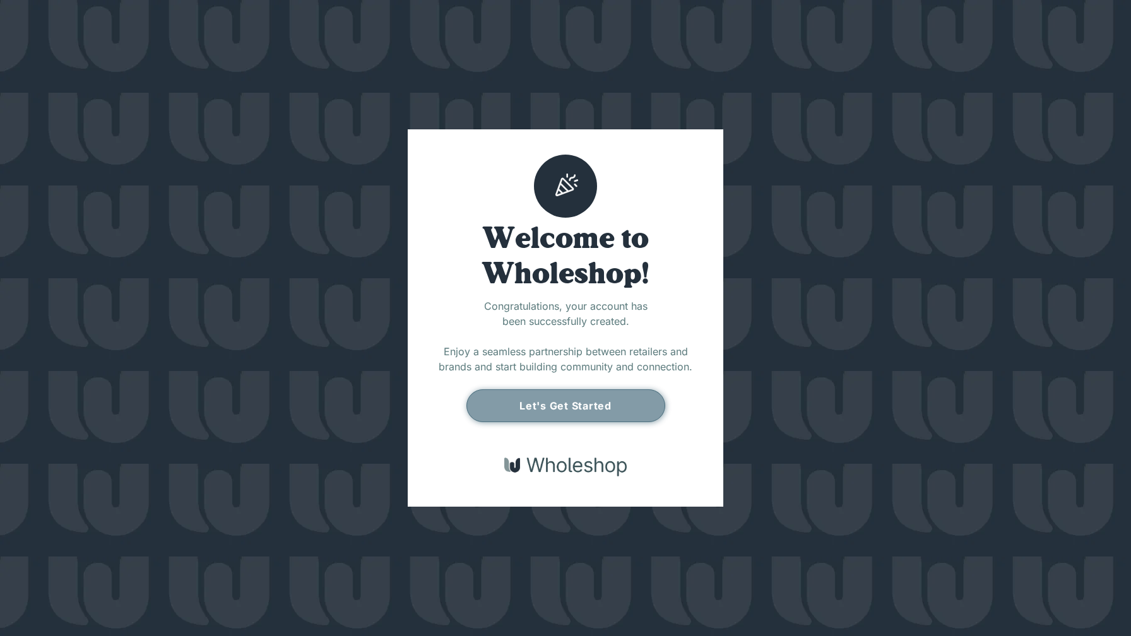
click at [566, 407] on button "Let's Get Started" at bounding box center [565, 405] width 199 height 33
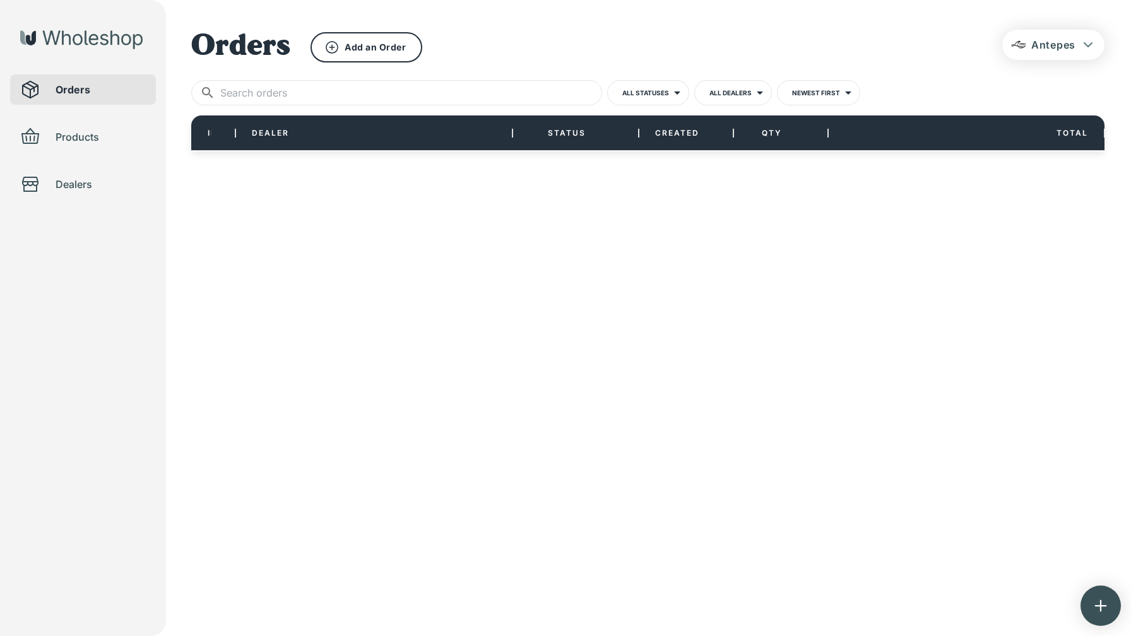
click at [679, 283] on body "**********" at bounding box center [565, 318] width 1131 height 636
click at [389, 191] on div "**********" at bounding box center [565, 106] width 1131 height 212
click at [1010, 47] on button "Antepes" at bounding box center [1053, 45] width 102 height 30
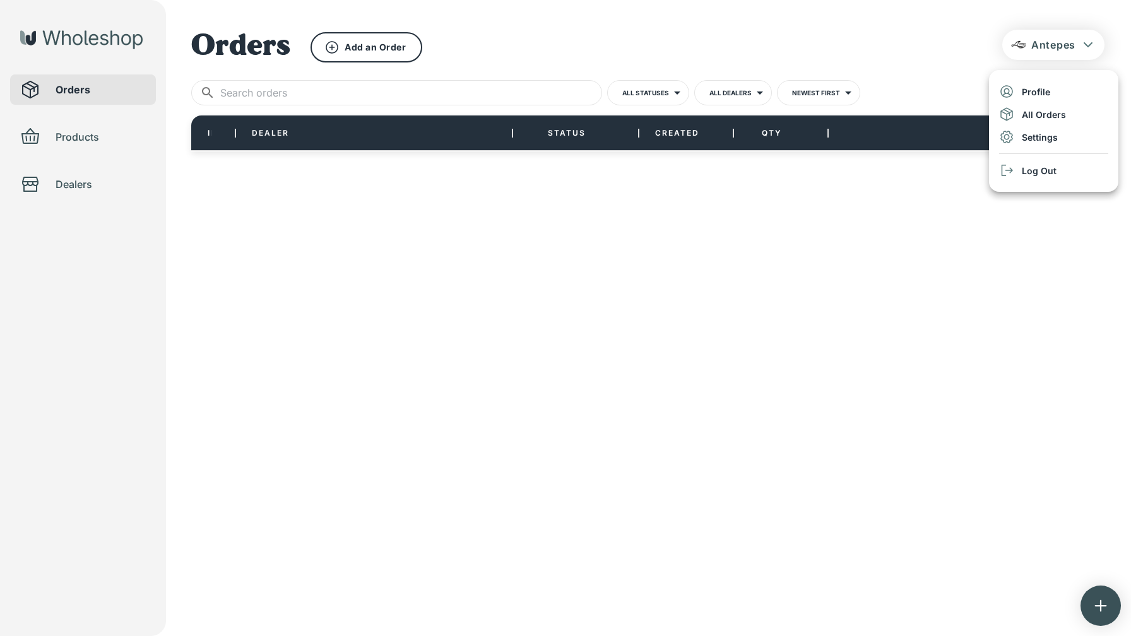
click at [889, 64] on div at bounding box center [565, 318] width 1131 height 636
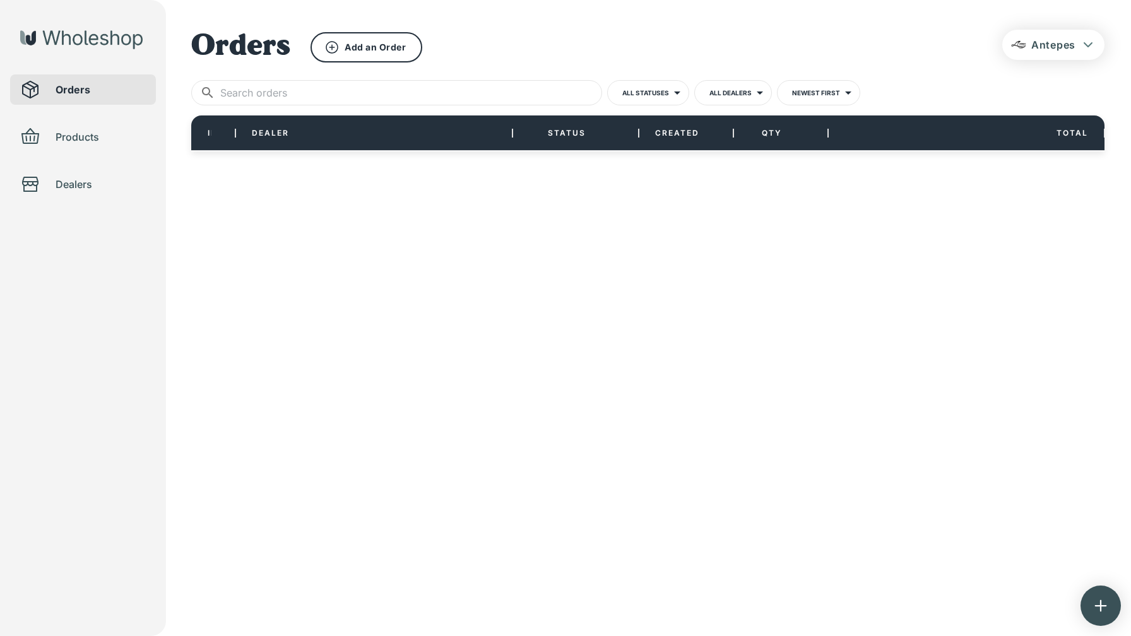
click at [404, 208] on div "**********" at bounding box center [565, 106] width 1131 height 212
click at [357, 45] on button "Add an Order" at bounding box center [367, 47] width 112 height 30
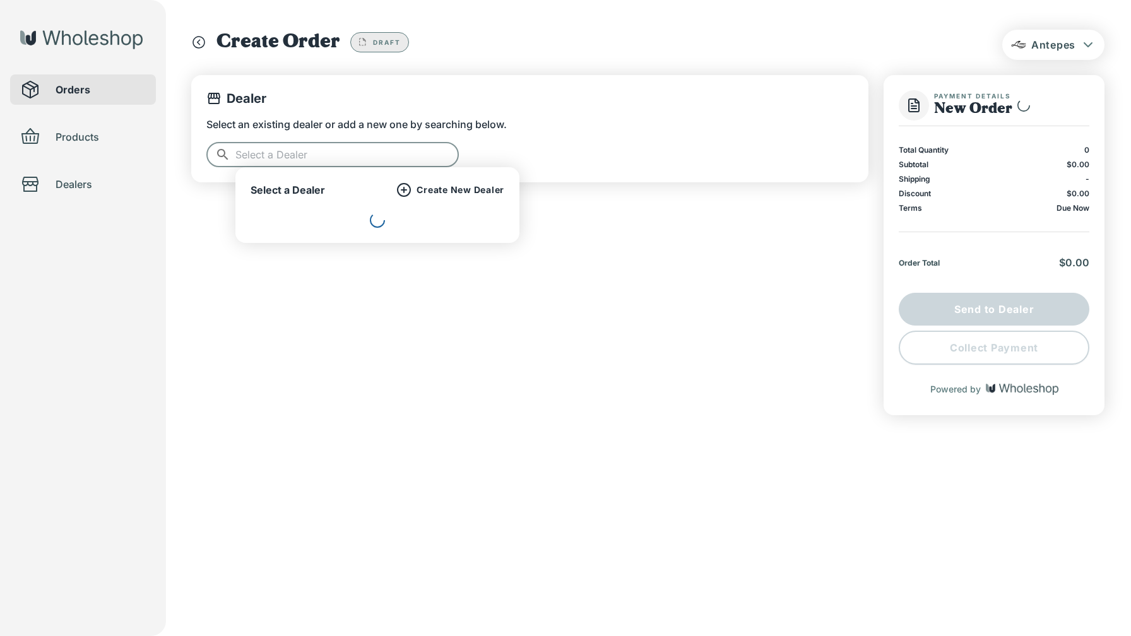
click at [408, 156] on input "text" at bounding box center [346, 154] width 223 height 25
click at [455, 187] on p "Create New Dealer" at bounding box center [461, 189] width 88 height 11
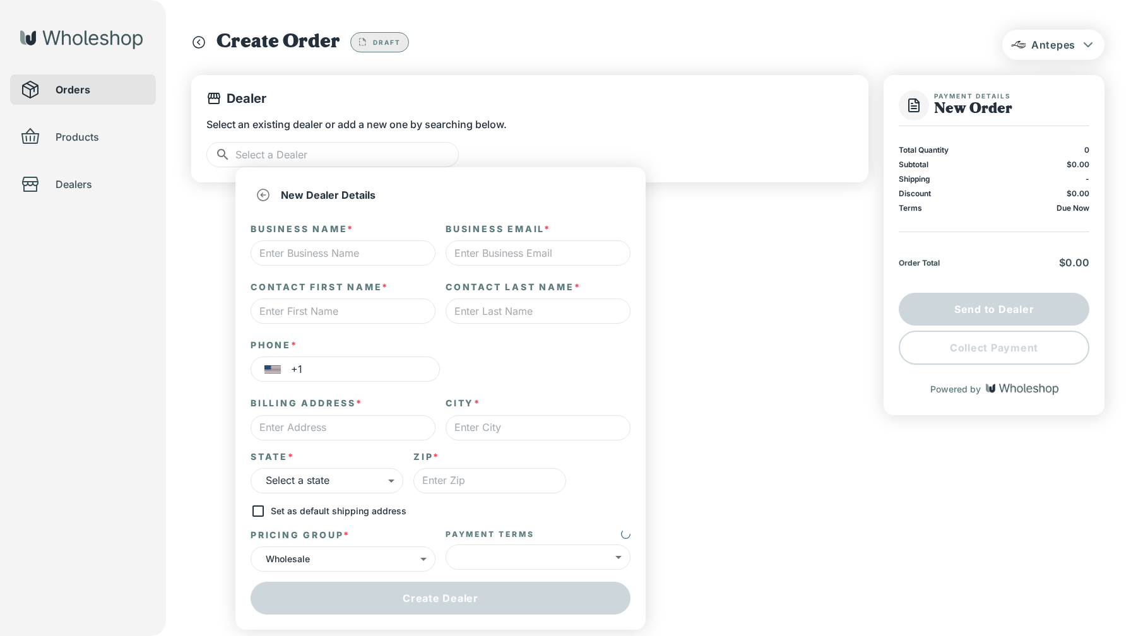
type input "*"
click at [348, 261] on input "text" at bounding box center [343, 252] width 185 height 25
click at [296, 258] on input "A" at bounding box center [343, 252] width 185 height 25
paste input "rlington Foot and Ankle"
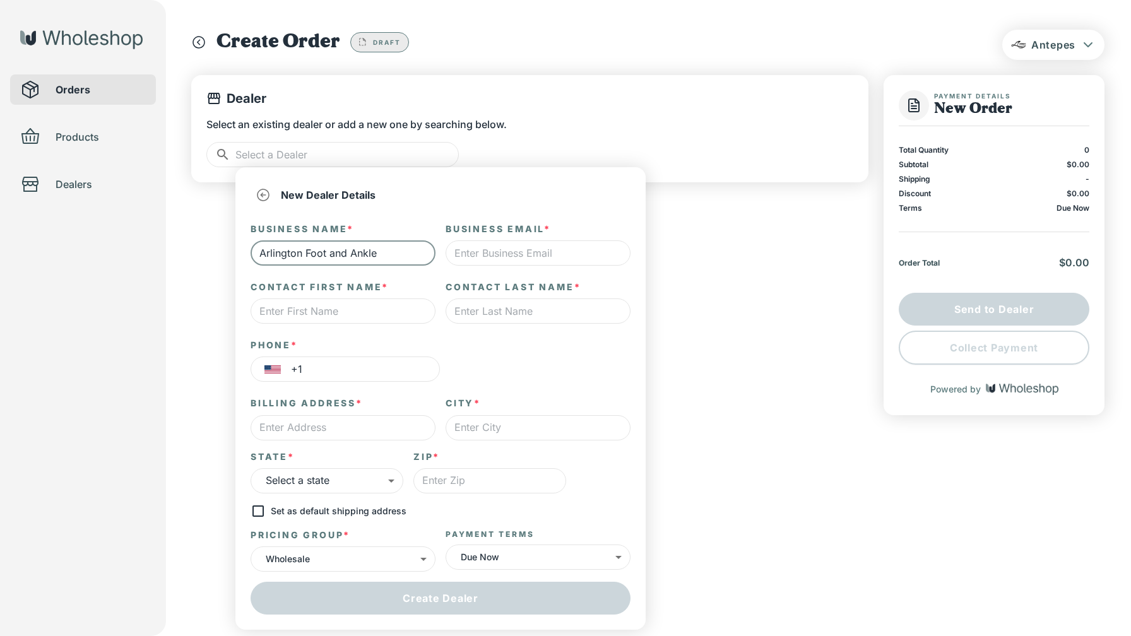
type input "Arlington Foot and Ankle"
click at [514, 246] on input "text" at bounding box center [538, 252] width 185 height 25
paste input "[EMAIL_ADDRESS][DOMAIN_NAME]"
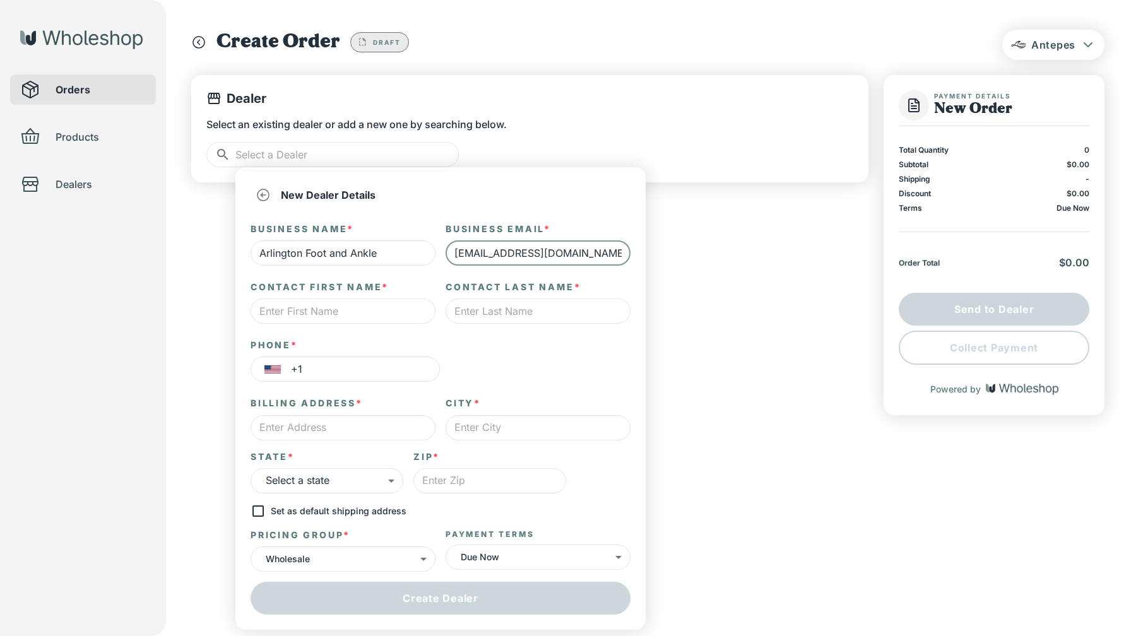
type input "[EMAIL_ADDRESS][DOMAIN_NAME]"
click at [306, 424] on input "text" at bounding box center [343, 427] width 185 height 25
paste input "[STREET_ADDRESS][PERSON_NAME][PERSON_NAME]"
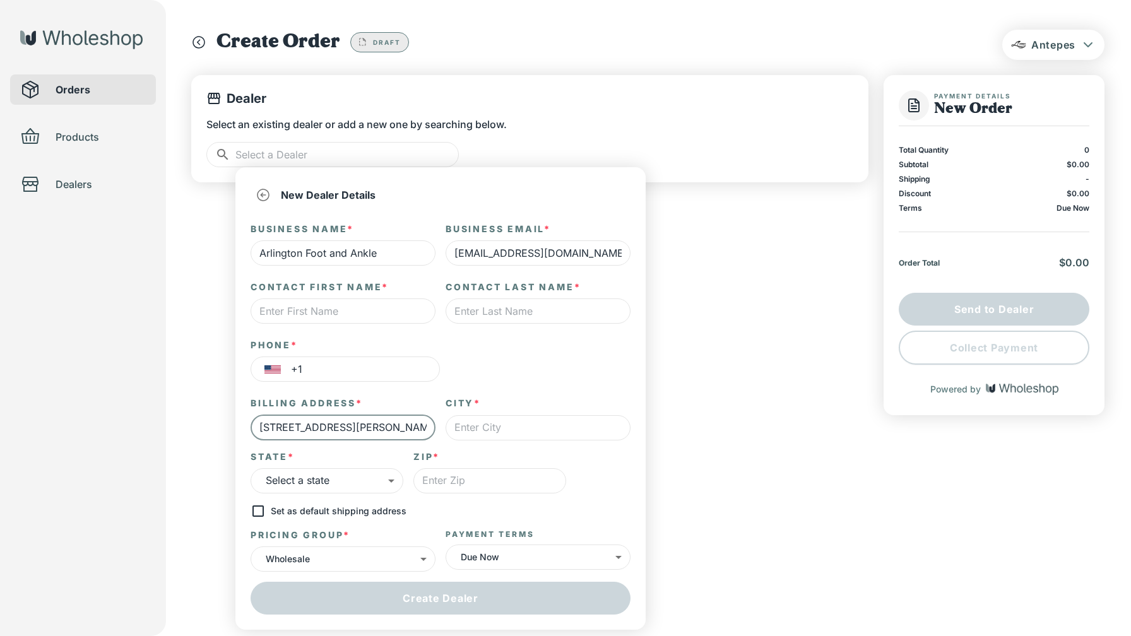
scroll to position [0, 30]
type input "[STREET_ADDRESS][PERSON_NAME][PERSON_NAME]"
click at [300, 313] on input "text" at bounding box center [343, 311] width 185 height 25
type input "b"
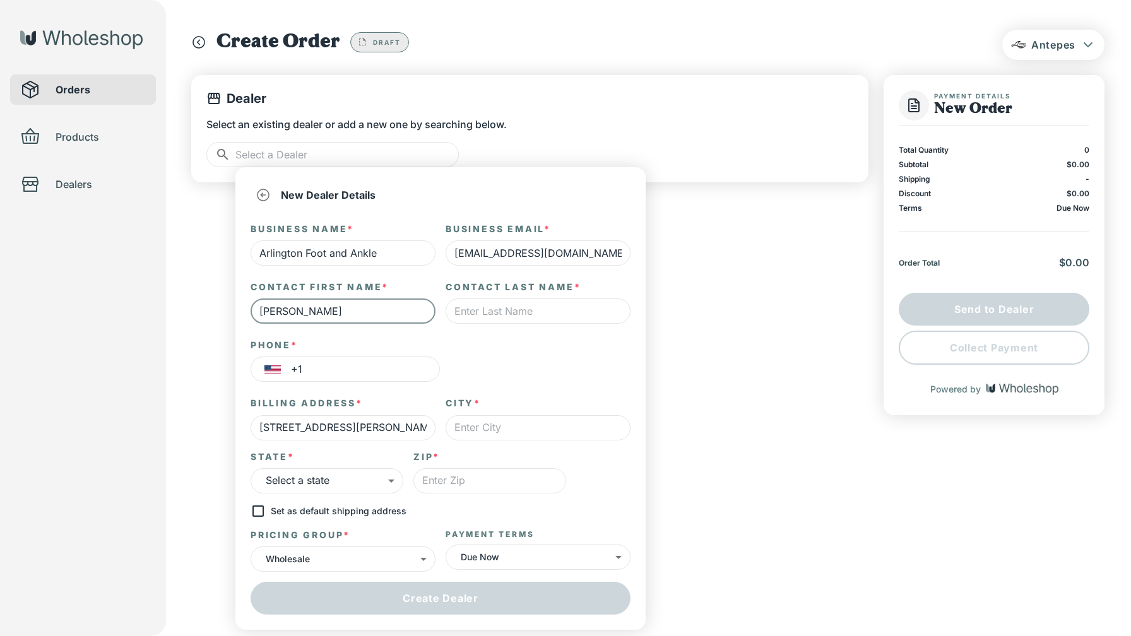
type input "[PERSON_NAME]"
type input "Pearl"
click at [357, 378] on input "+1" at bounding box center [365, 369] width 149 height 25
paste input "[PHONE_NUMBER]"
type input "[PHONE_NUMBER]"
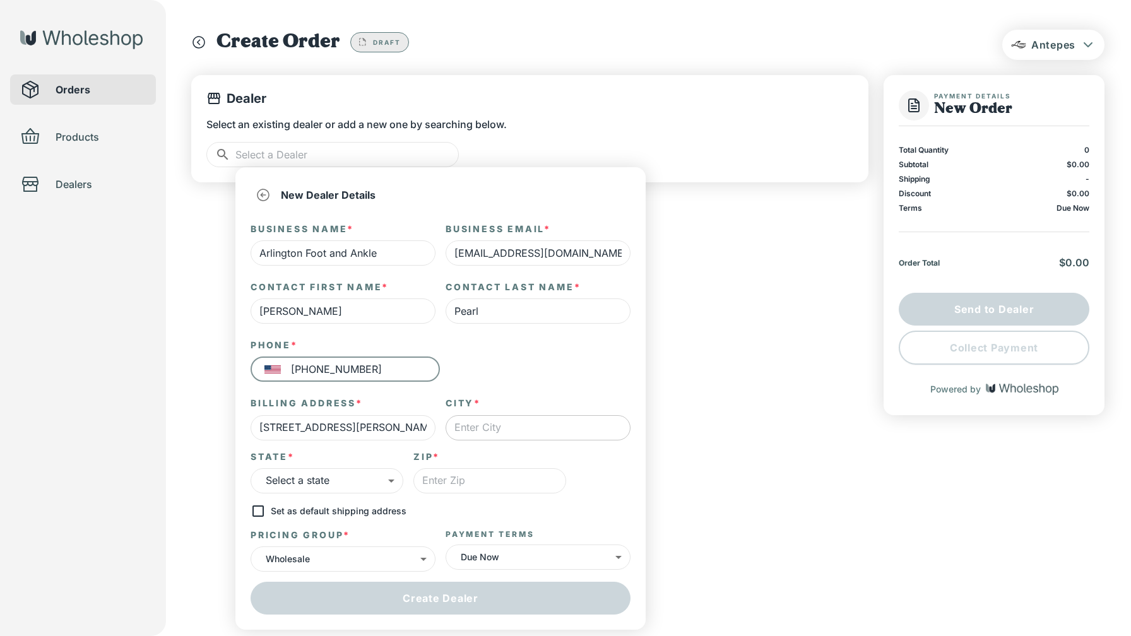
click at [499, 429] on input "text" at bounding box center [538, 427] width 185 height 25
type input "a"
type input "[GEOGRAPHIC_DATA]"
click at [373, 482] on body "Antepes Orders Products Dealers Create Order Draft Dealer Select an existing de…" at bounding box center [565, 318] width 1131 height 636
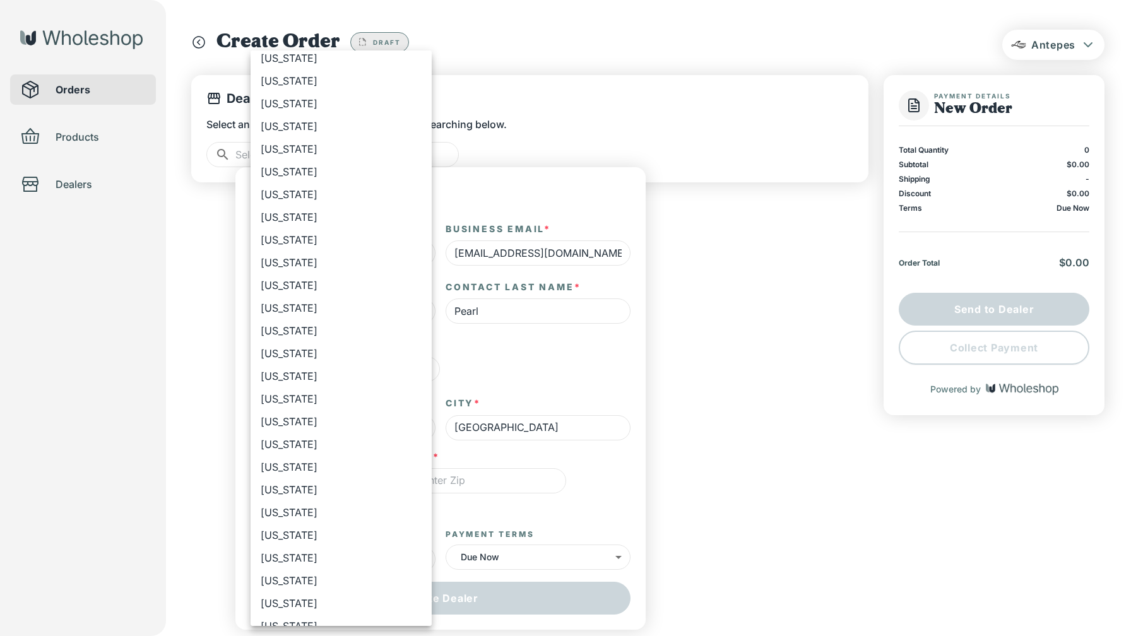
scroll to position [616, 0]
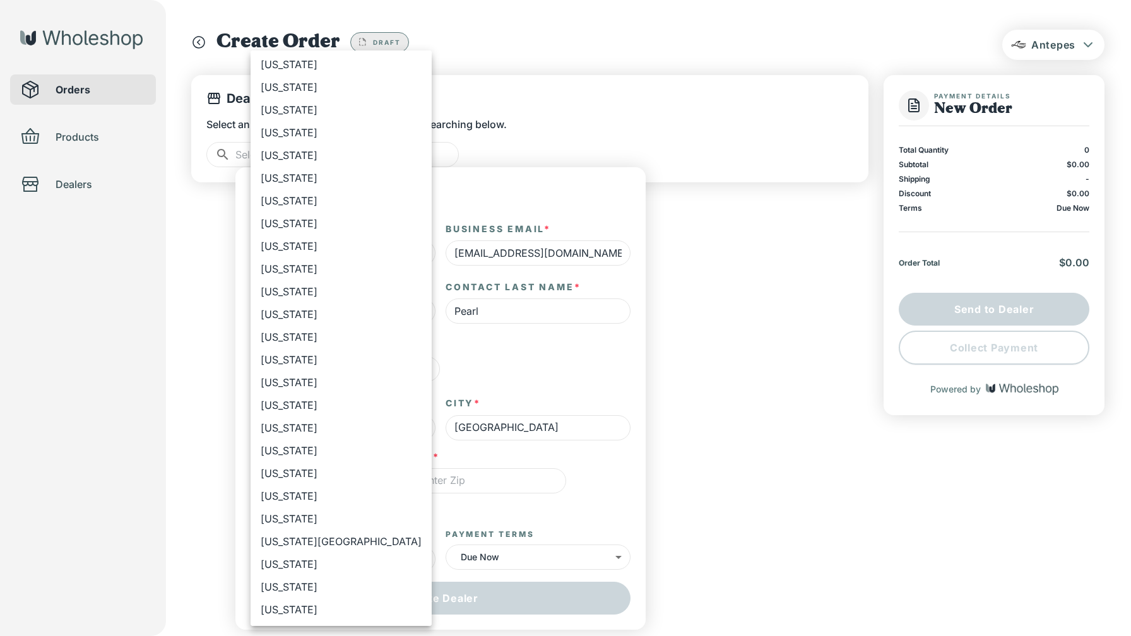
click at [364, 489] on li "[US_STATE]" at bounding box center [341, 496] width 181 height 23
type input "**"
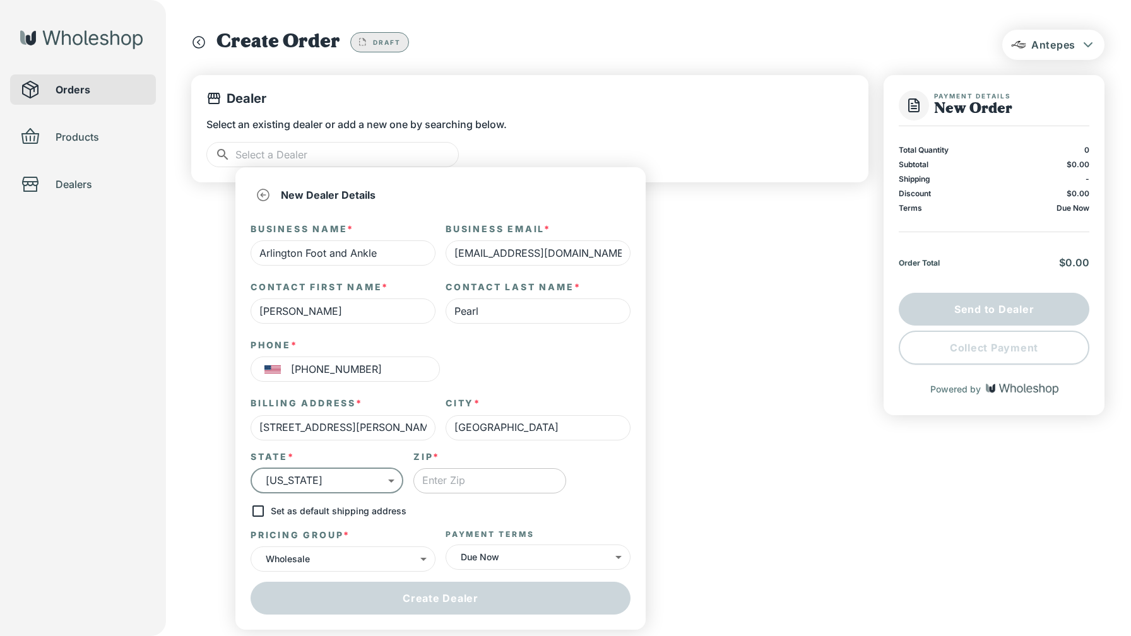
click at [487, 489] on input "text" at bounding box center [489, 480] width 153 height 25
paste input "22205"
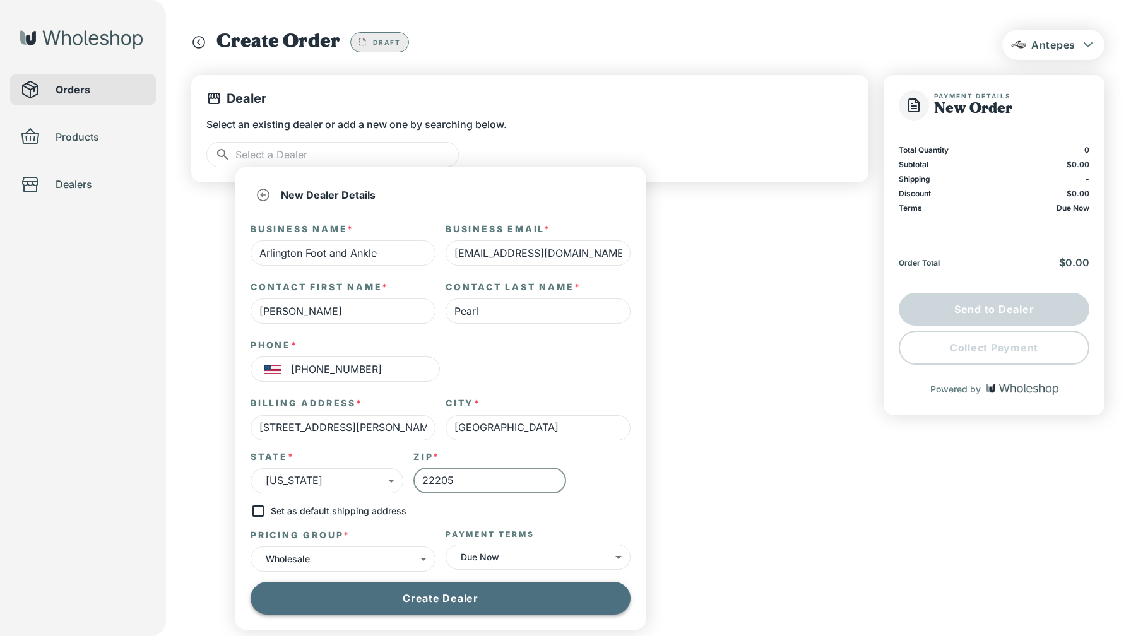
type input "22205"
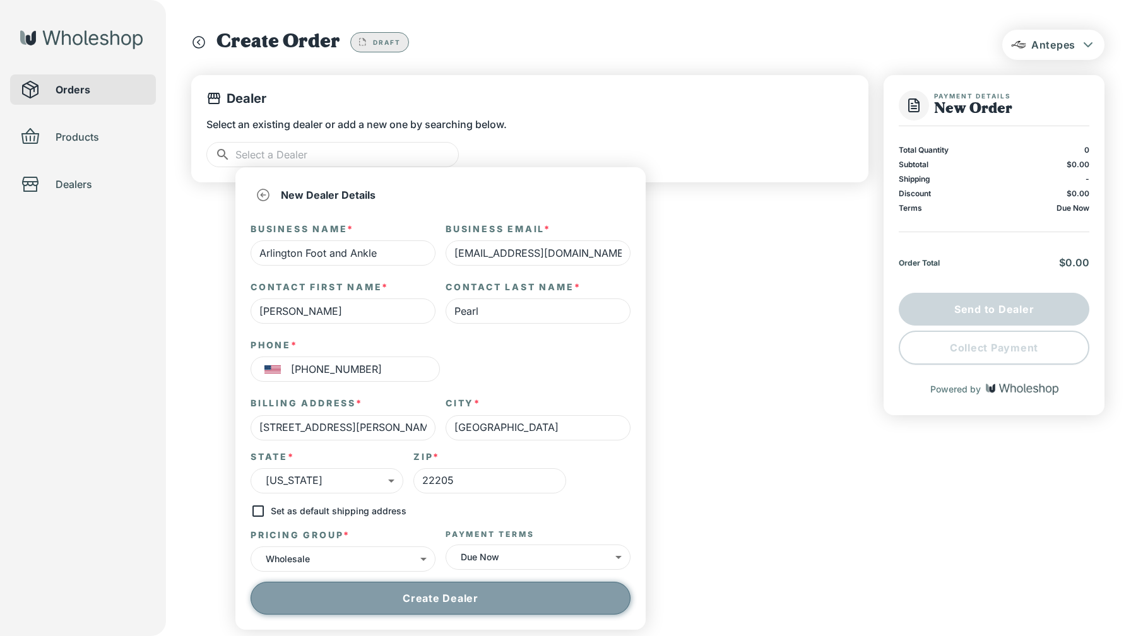
click at [469, 603] on button "Create Dealer" at bounding box center [441, 598] width 380 height 33
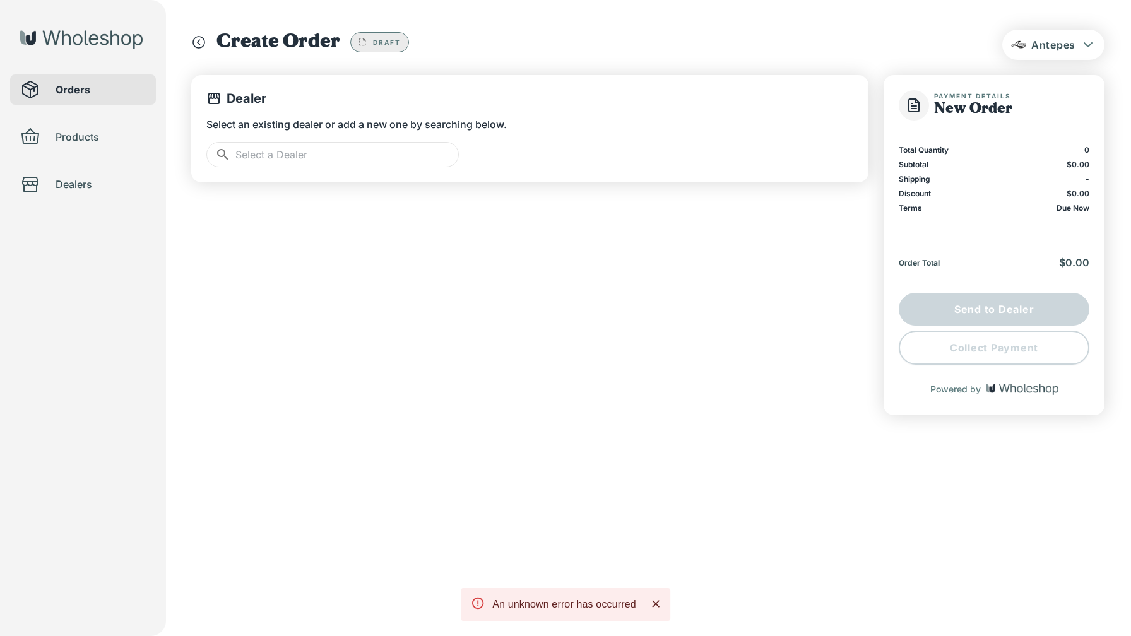
click at [480, 603] on icon at bounding box center [478, 603] width 14 height 14
click at [540, 603] on p "An unknown error has occurred" at bounding box center [564, 604] width 144 height 15
click at [653, 606] on icon "Close" at bounding box center [656, 604] width 8 height 8
click at [56, 188] on span "Dealers" at bounding box center [101, 184] width 90 height 15
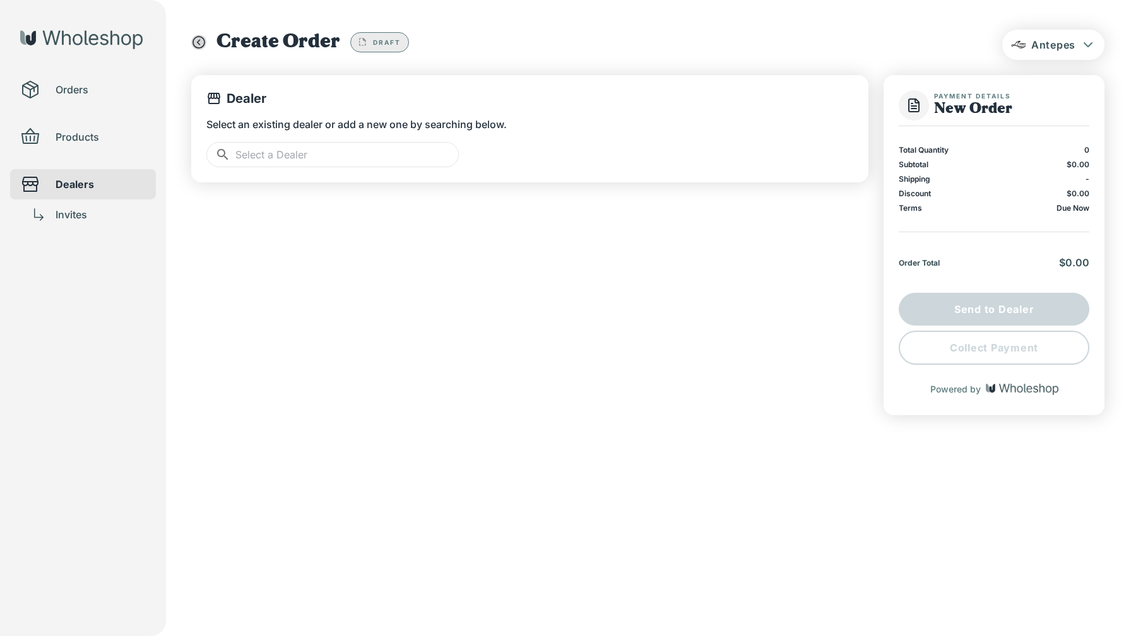
click at [198, 44] on icon "button" at bounding box center [198, 42] width 15 height 15
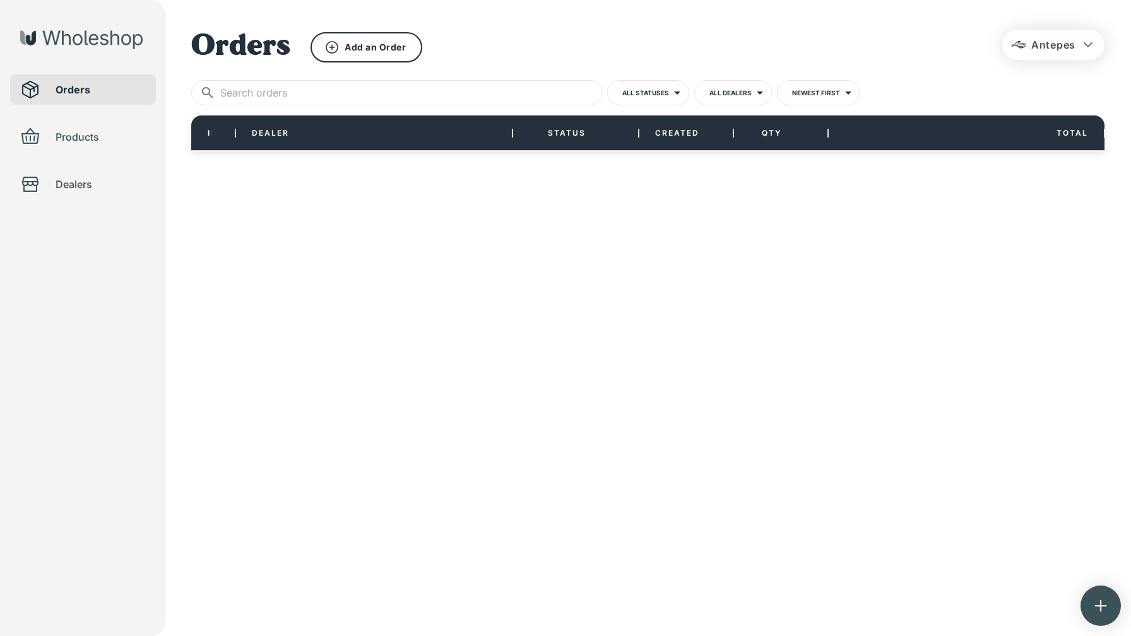
click at [91, 187] on span "Dealers" at bounding box center [101, 184] width 90 height 15
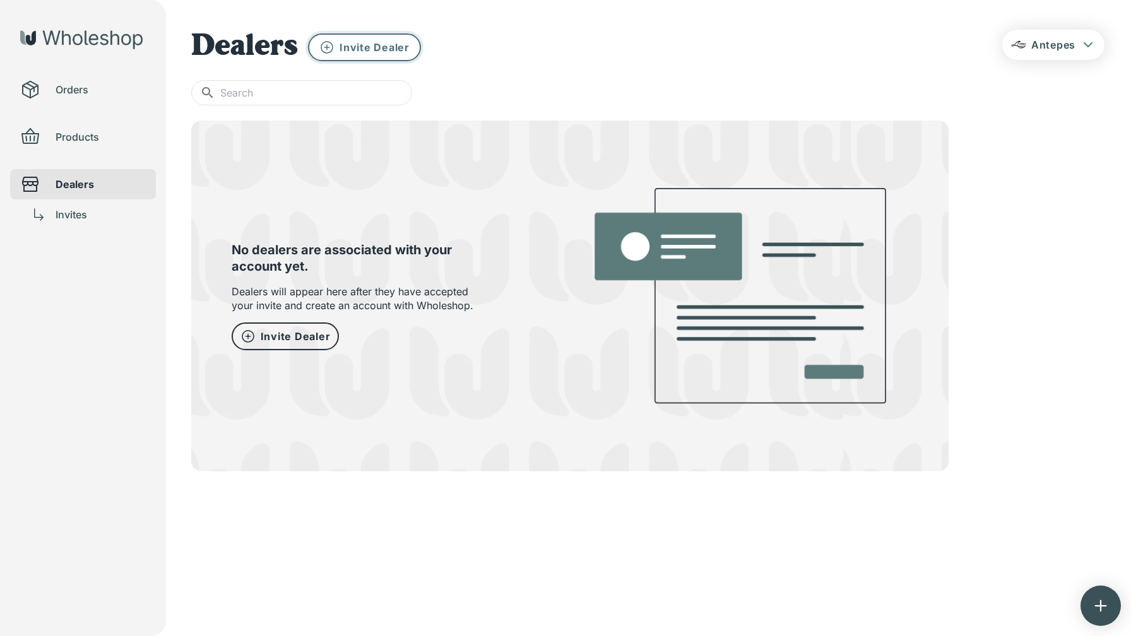
click at [358, 50] on p "Invite Dealer" at bounding box center [375, 47] width 70 height 14
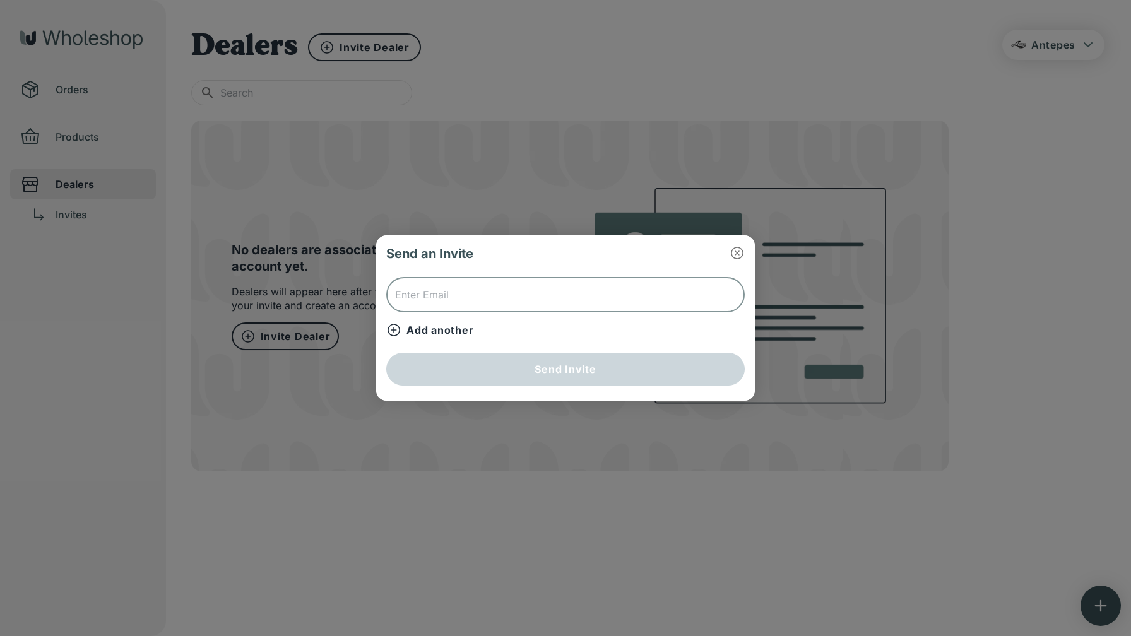
click at [473, 295] on input "text" at bounding box center [565, 294] width 359 height 35
click at [477, 299] on input "text" at bounding box center [565, 294] width 359 height 35
paste input "[EMAIL_ADDRESS][DOMAIN_NAME]"
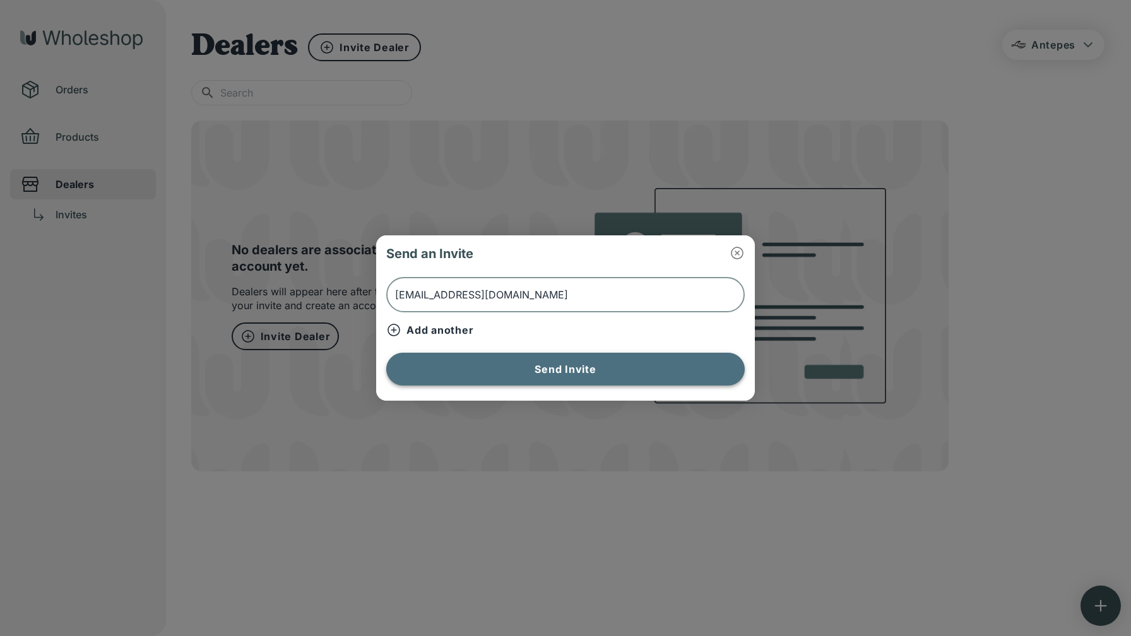
type input "[EMAIL_ADDRESS][DOMAIN_NAME]"
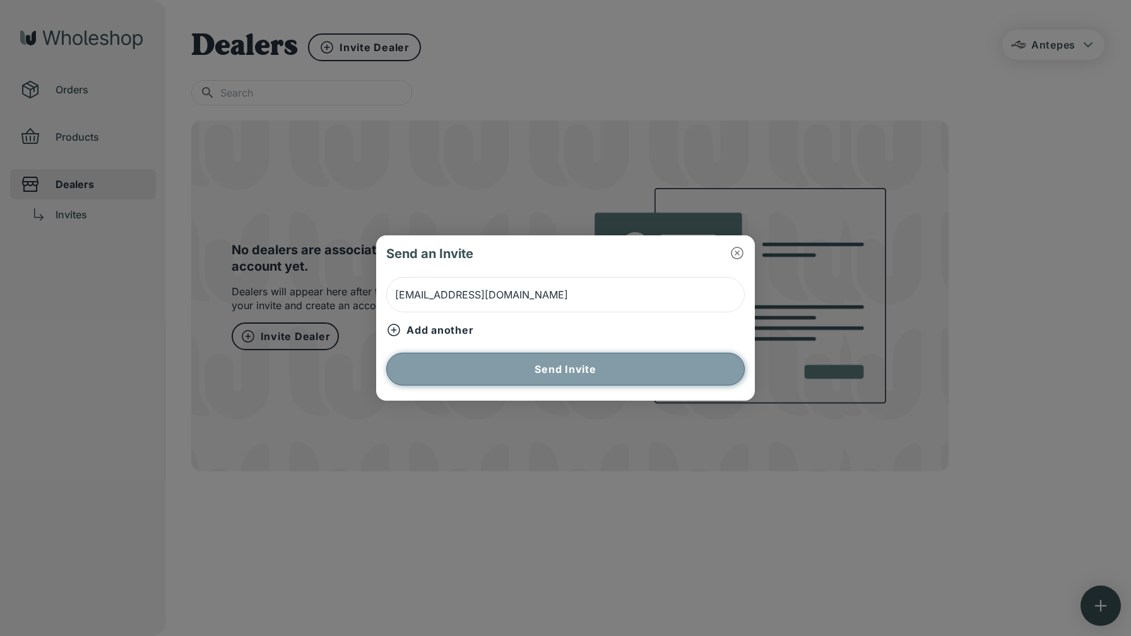
click at [523, 374] on button "Send Invite" at bounding box center [565, 369] width 359 height 33
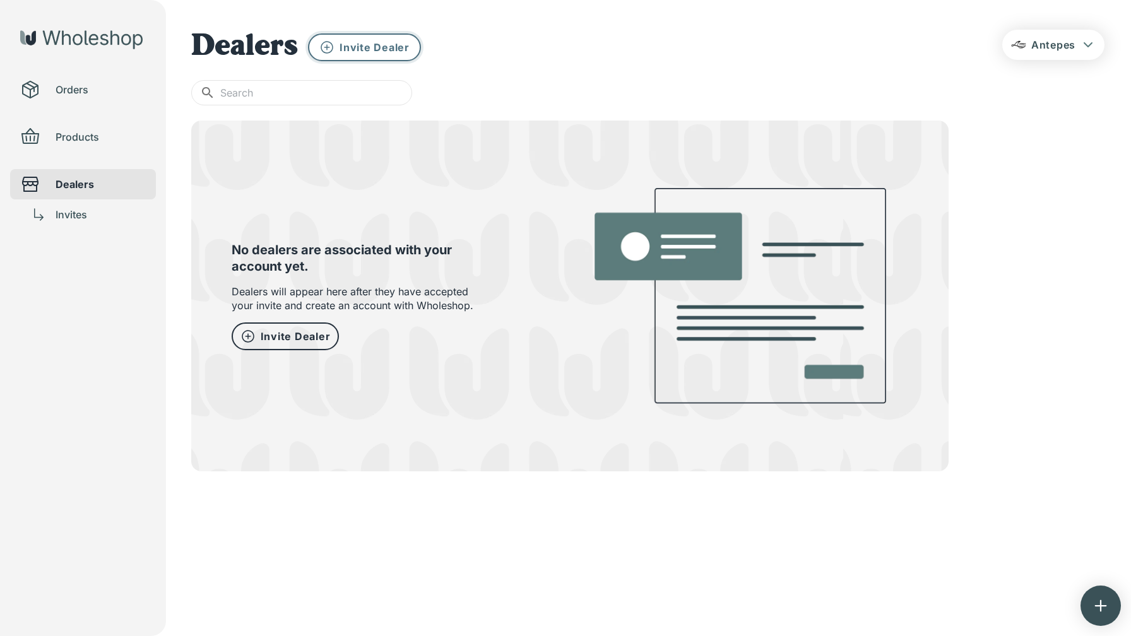
click at [347, 49] on p "Invite Dealer" at bounding box center [375, 47] width 70 height 14
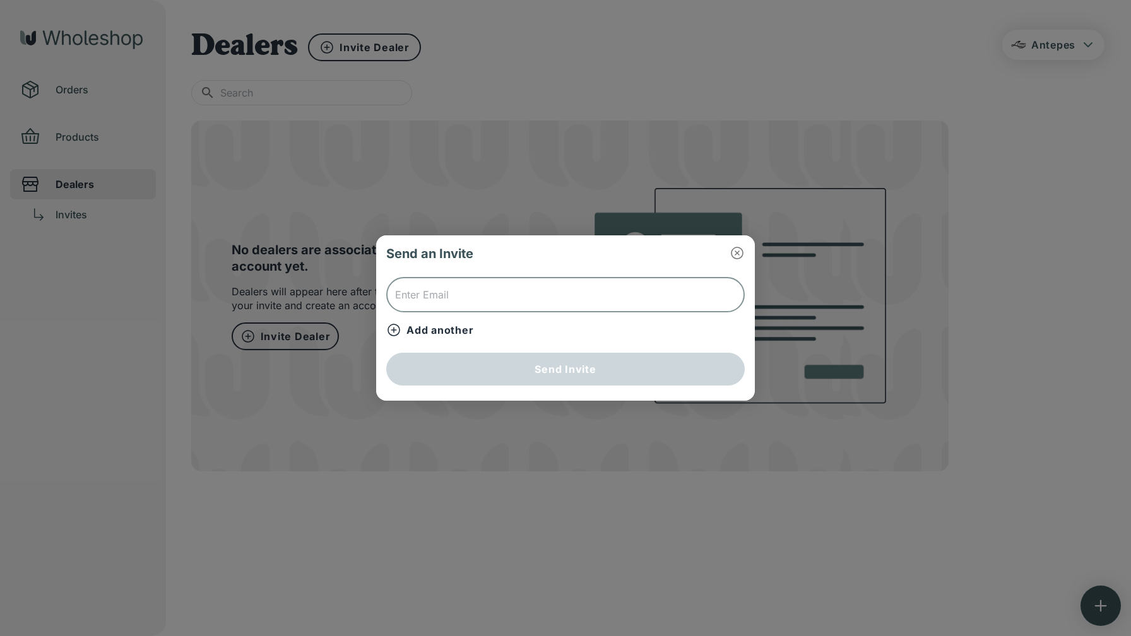
click at [495, 290] on input "text" at bounding box center [565, 294] width 359 height 35
type input "[EMAIL_ADDRESS][DOMAIN_NAME]"
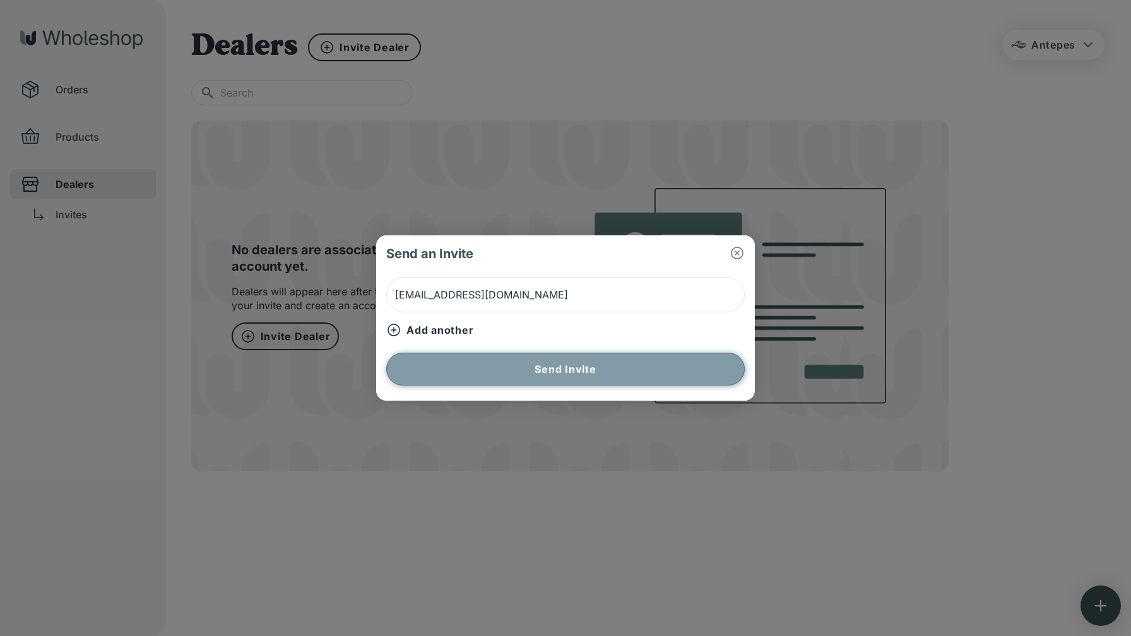
click at [535, 369] on button "Send Invite" at bounding box center [565, 369] width 359 height 33
